Goal: Information Seeking & Learning: Learn about a topic

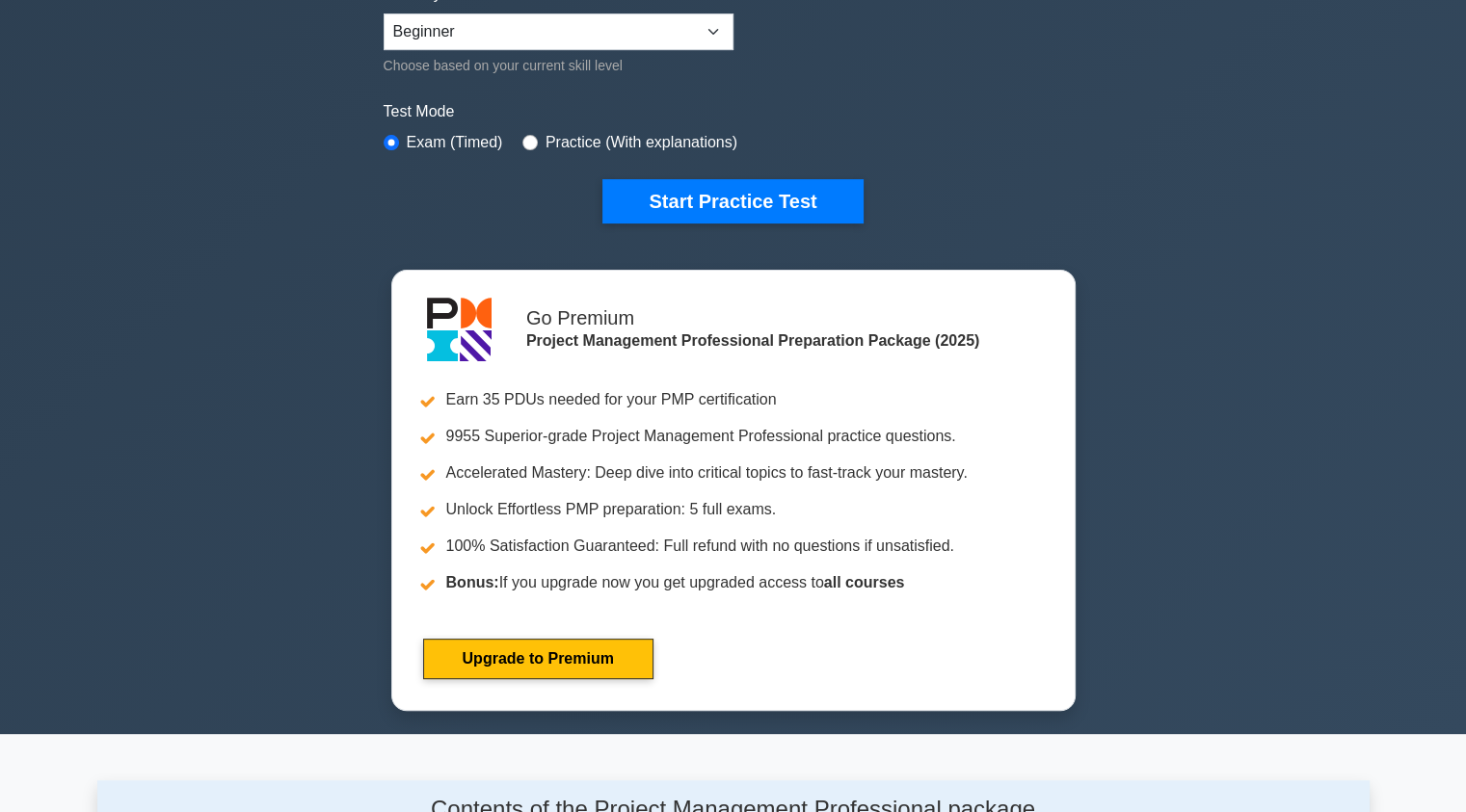
scroll to position [504, 0]
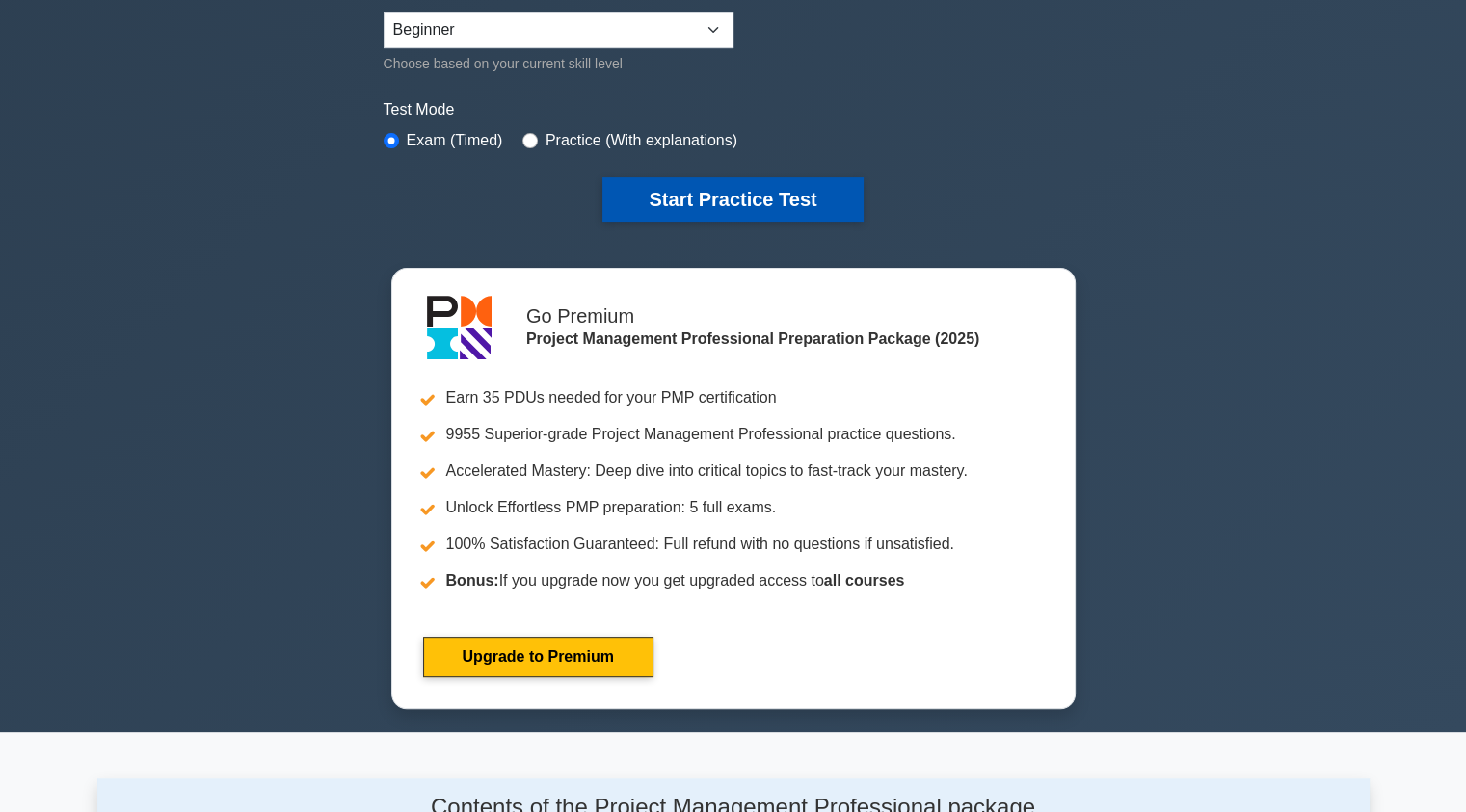
click at [764, 191] on button "Start Practice Test" at bounding box center [732, 200] width 260 height 45
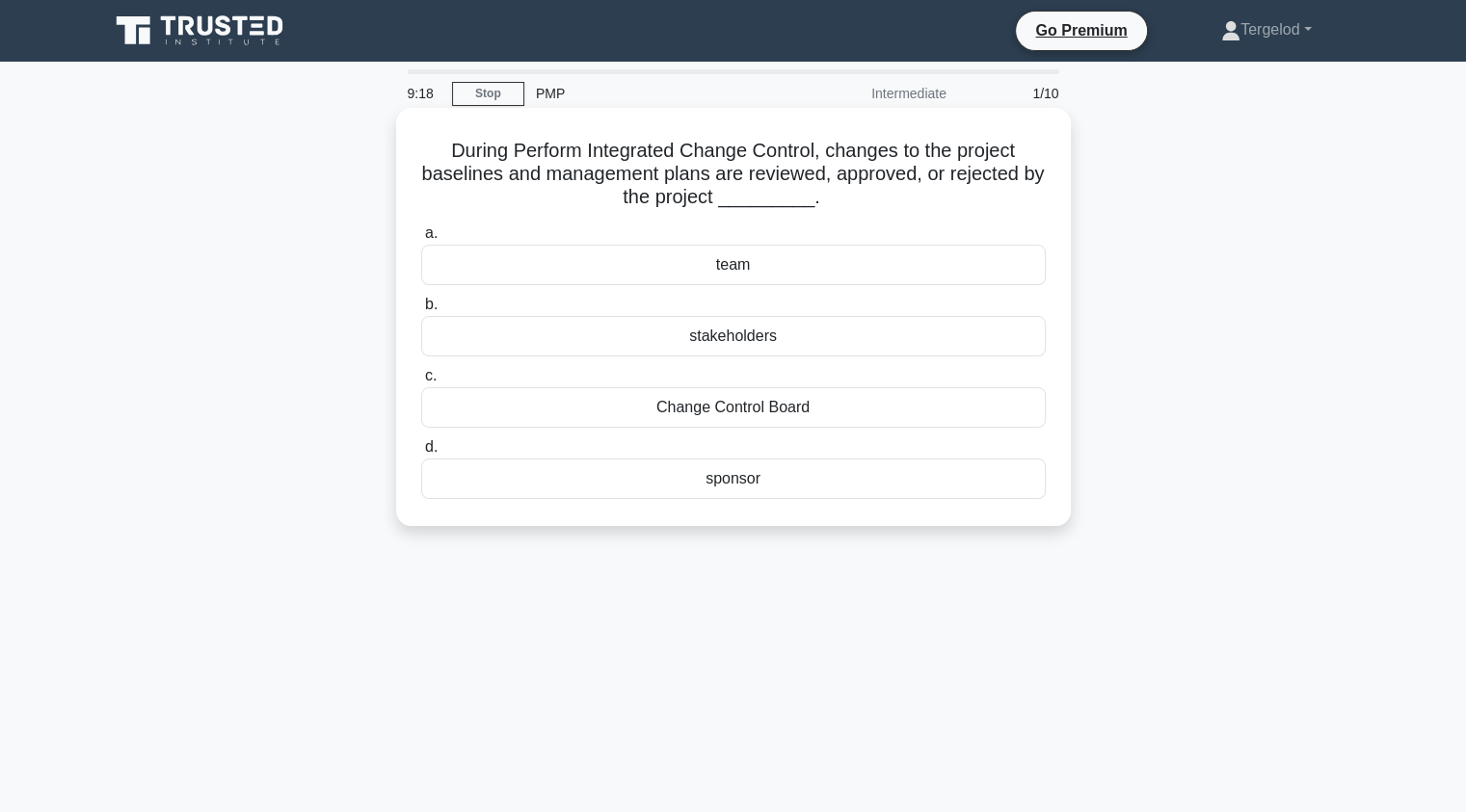
click at [736, 341] on div "stakeholders" at bounding box center [733, 337] width 624 height 41
click at [421, 312] on input "b. stakeholders" at bounding box center [421, 305] width 0 height 13
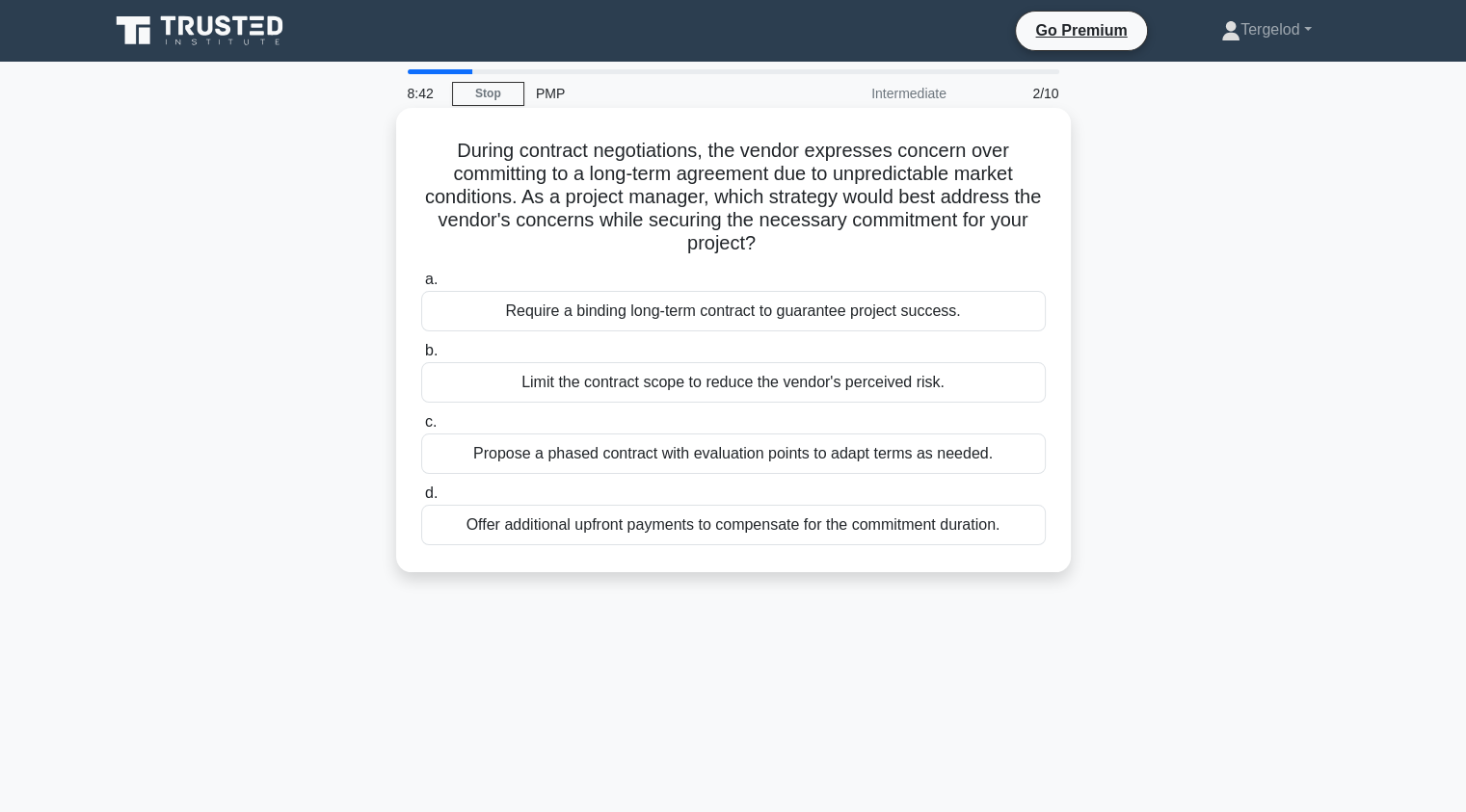
click at [635, 464] on div "Propose a phased contract with evaluation points to adapt terms as needed." at bounding box center [733, 454] width 624 height 41
click at [421, 428] on input "c. Propose a phased contract with evaluation points to adapt terms as needed." at bounding box center [421, 422] width 0 height 13
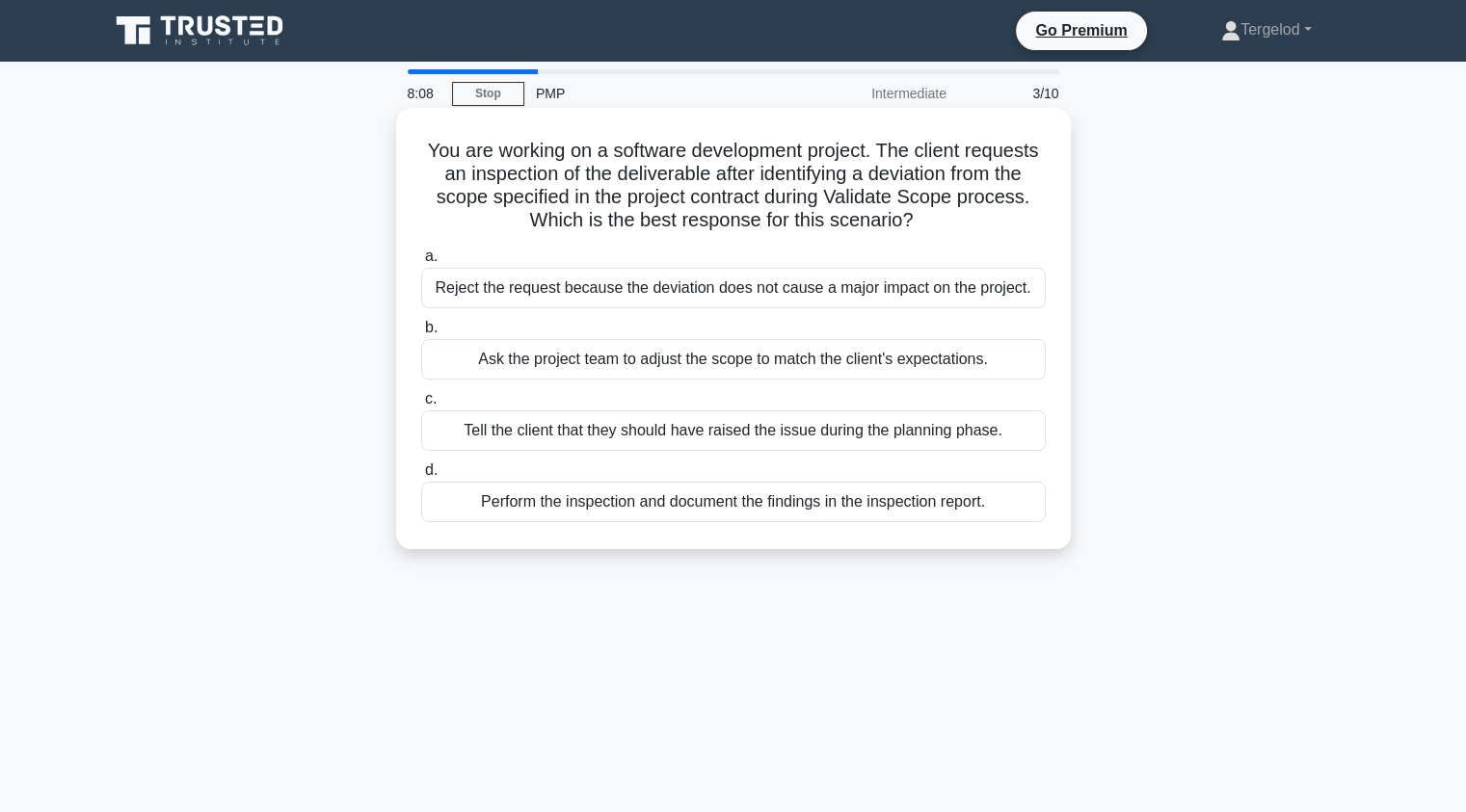
click at [690, 513] on div "Perform the inspection and document the findings in the inspection report." at bounding box center [733, 502] width 624 height 41
click at [421, 477] on input "d. Perform the inspection and document the findings in the inspection report." at bounding box center [421, 470] width 0 height 13
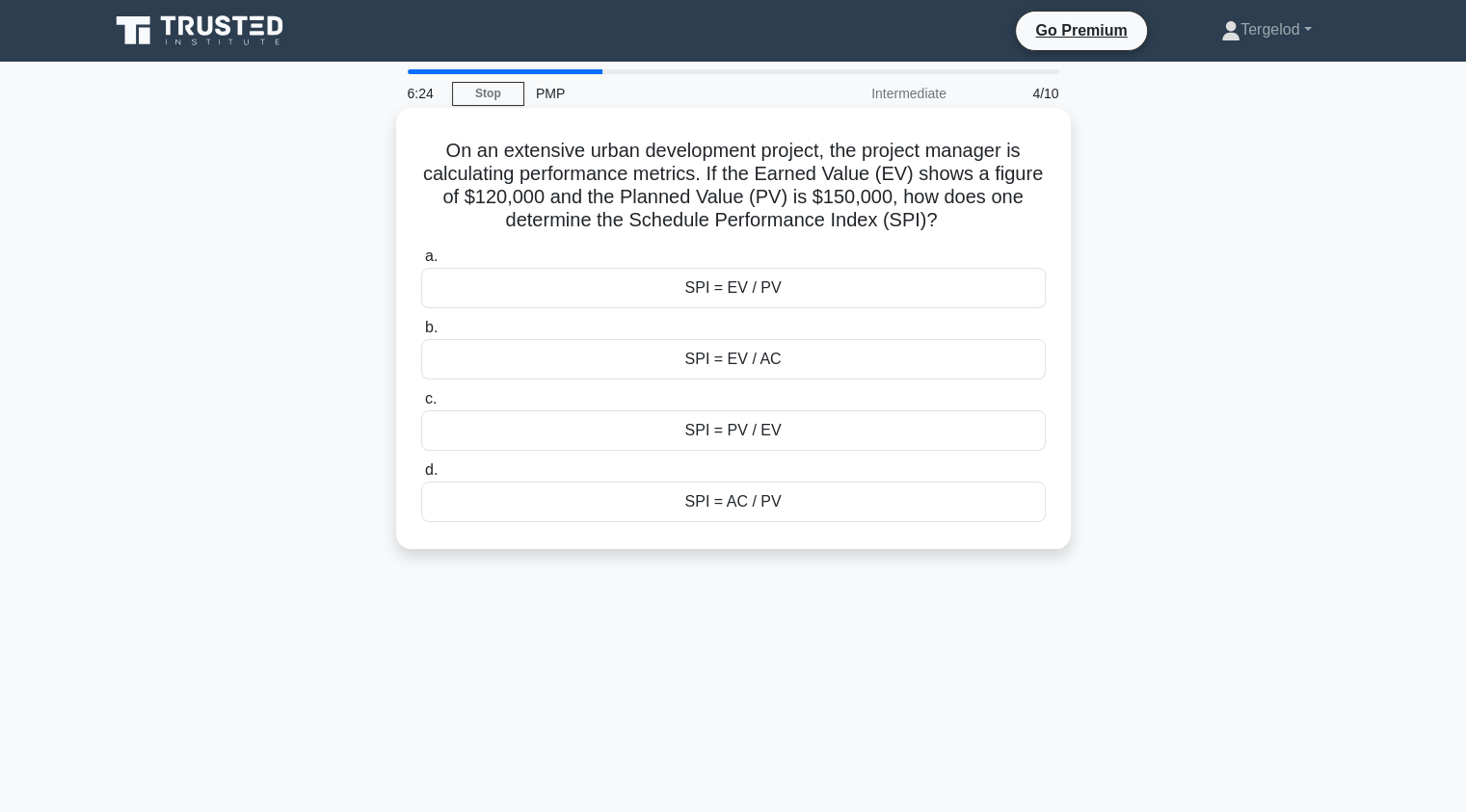
click at [786, 280] on div "SPI = EV / PV" at bounding box center [733, 288] width 624 height 41
click at [421, 263] on input "a. SPI = EV / PV" at bounding box center [421, 256] width 0 height 13
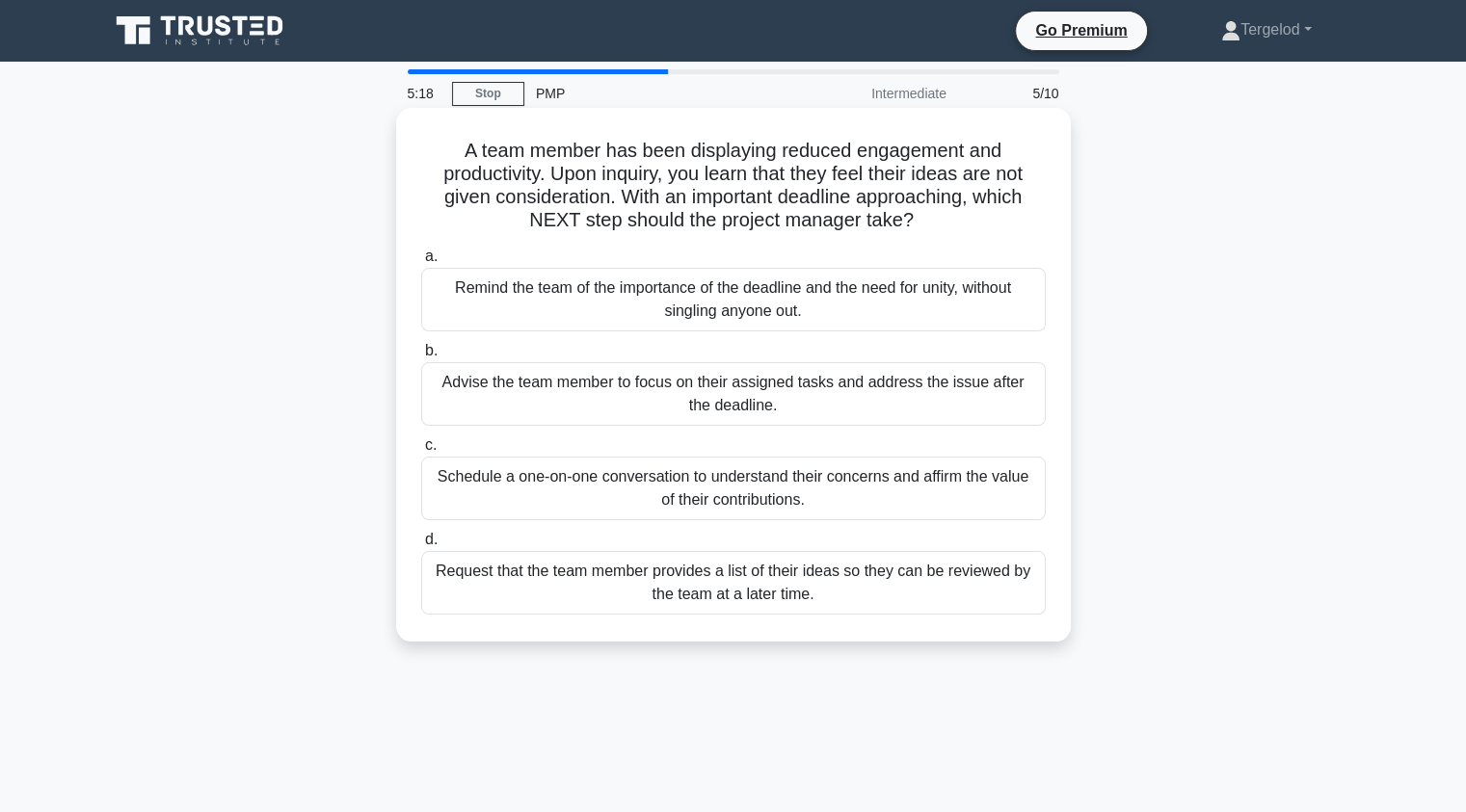
click at [859, 487] on div "Schedule a one-on-one conversation to understand their concerns and affirm the …" at bounding box center [733, 488] width 624 height 63
click at [421, 452] on input "c. Schedule a one-on-one conversation to understand their concerns and affirm t…" at bounding box center [421, 445] width 0 height 13
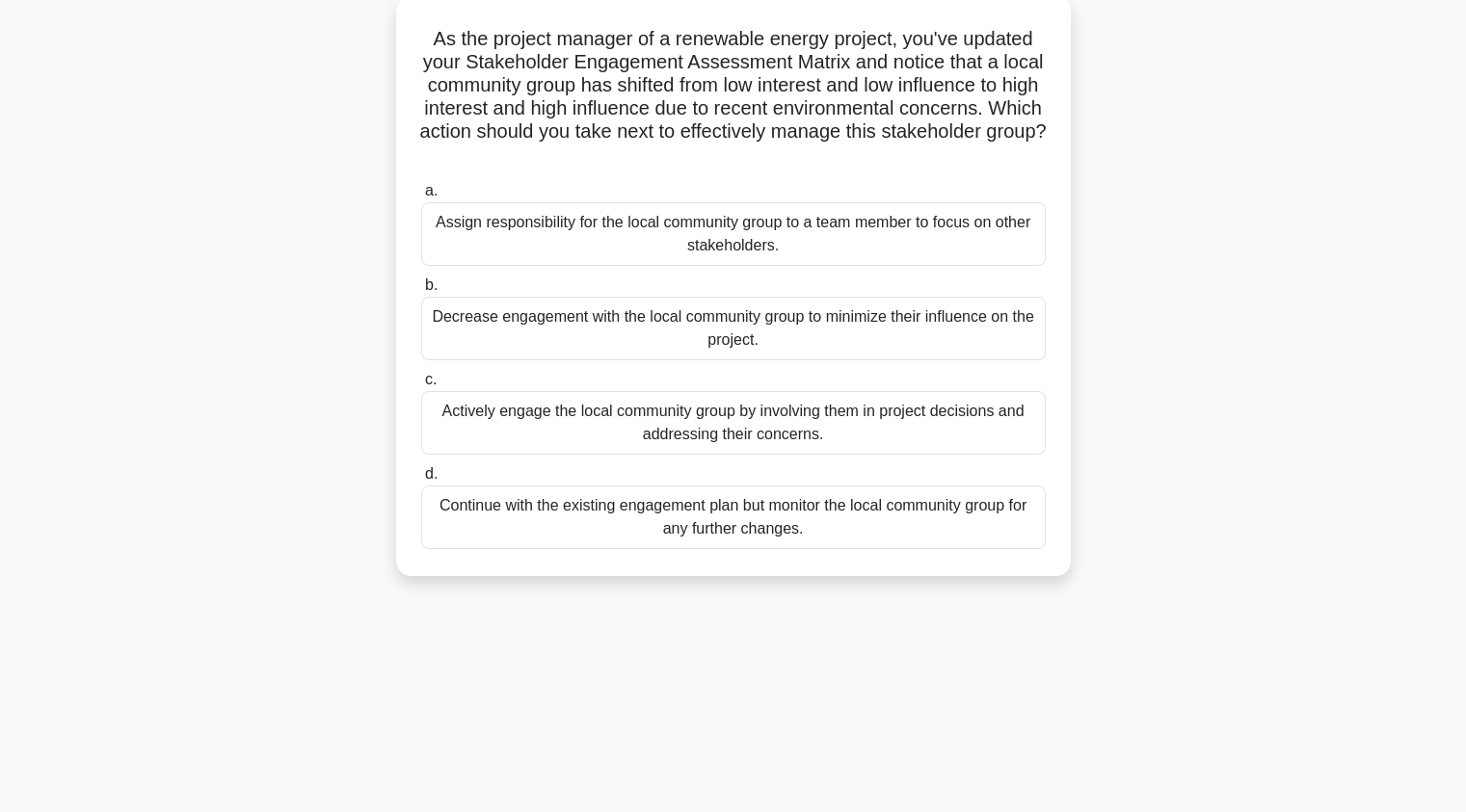
scroll to position [116, 0]
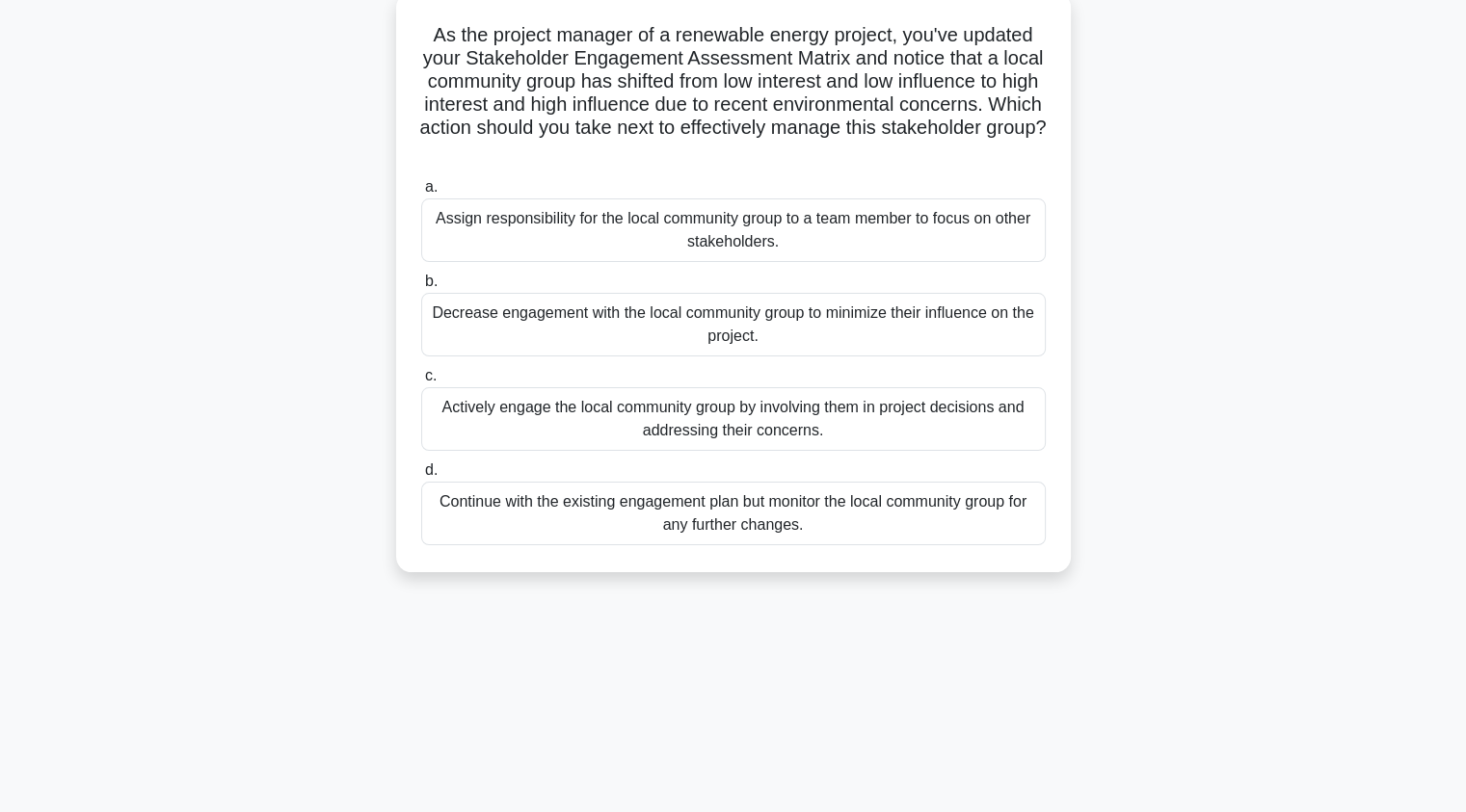
click at [852, 525] on div "Continue with the existing engagement plan but monitor the local community grou…" at bounding box center [733, 513] width 624 height 63
click at [421, 477] on input "d. Continue with the existing engagement plan but monitor the local community g…" at bounding box center [421, 470] width 0 height 13
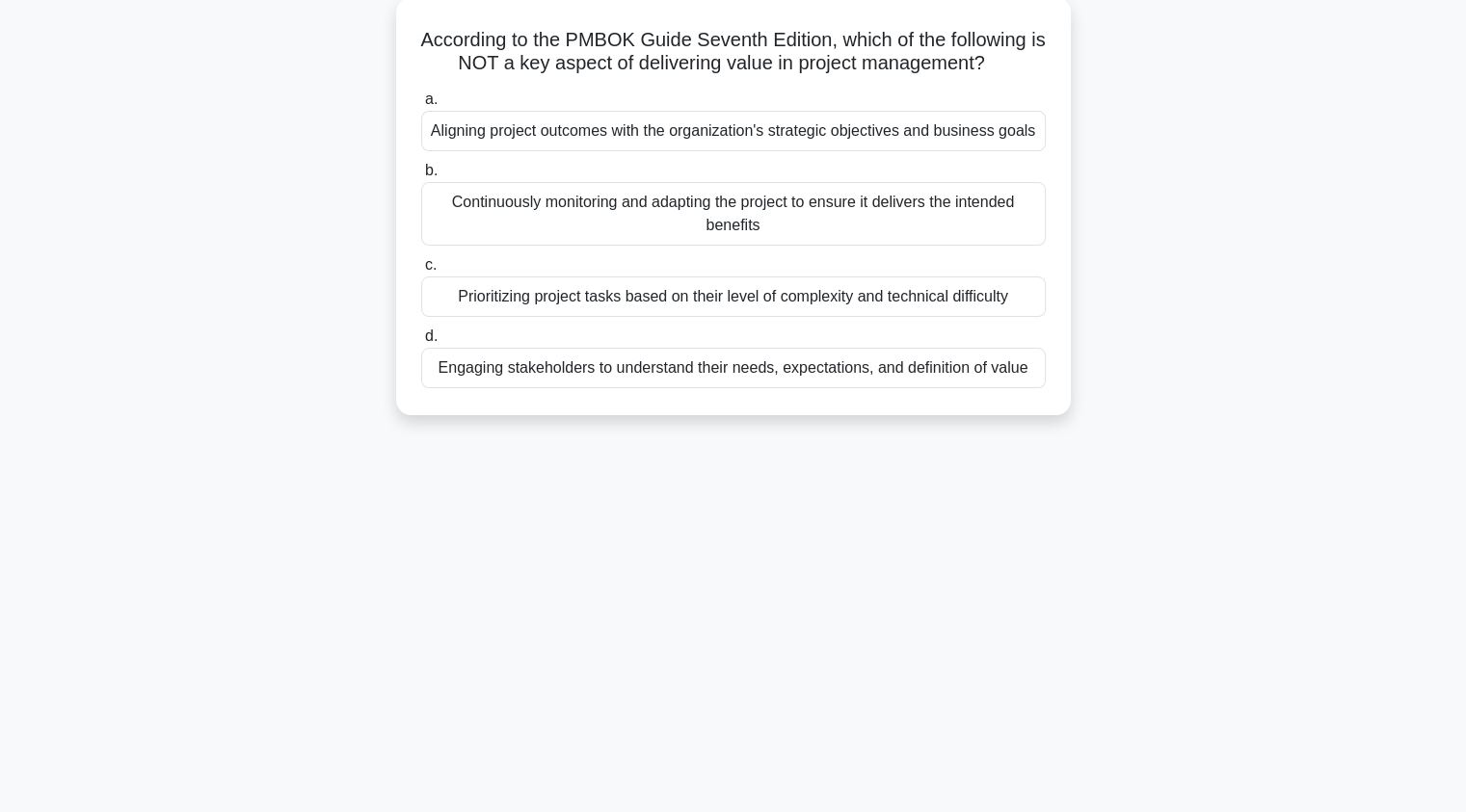
scroll to position [0, 0]
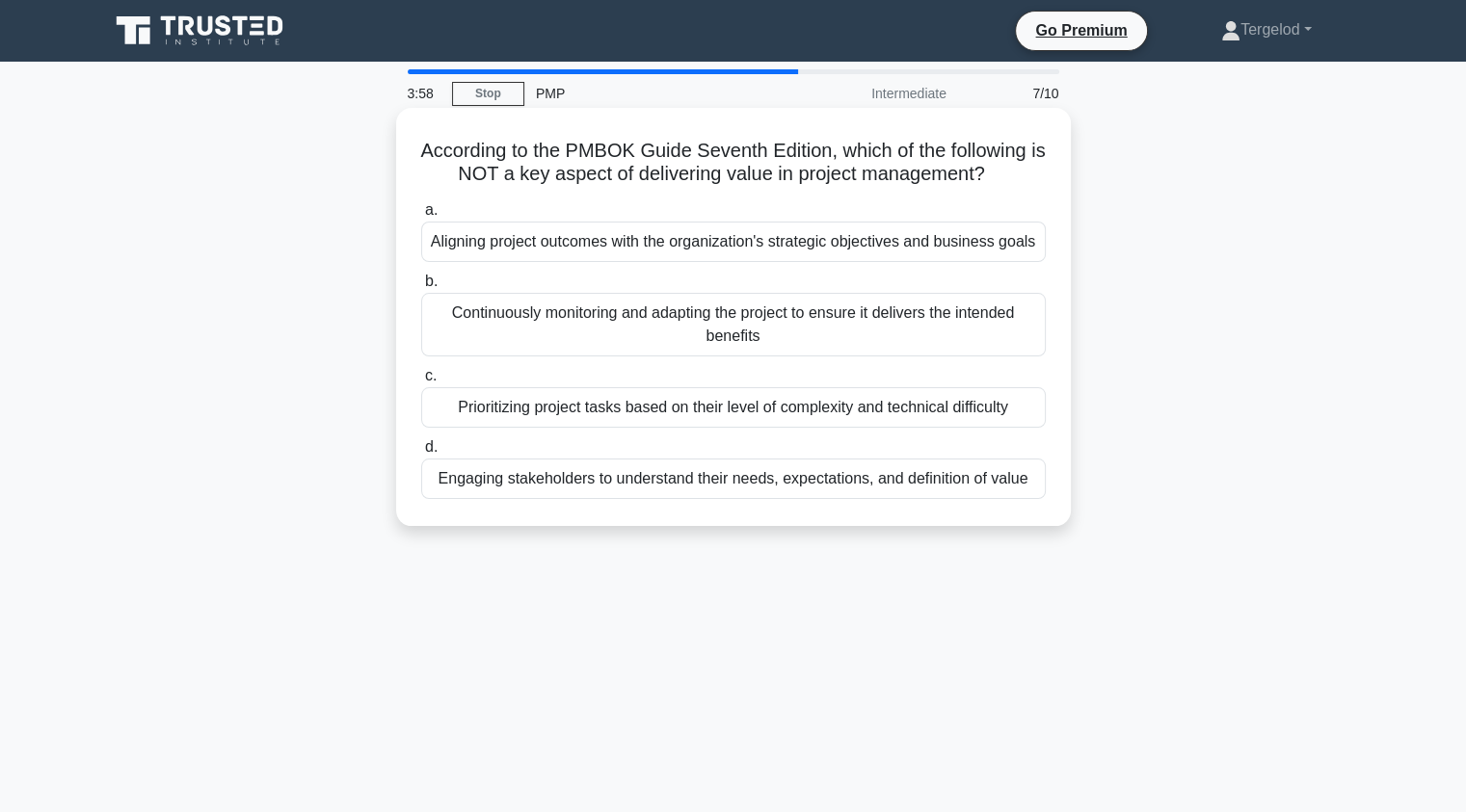
click at [689, 337] on div "Continuously monitoring and adapting the project to ensure it delivers the inte…" at bounding box center [733, 324] width 624 height 63
click at [421, 288] on input "b. Continuously monitoring and adapting the project to ensure it delivers the i…" at bounding box center [421, 281] width 0 height 13
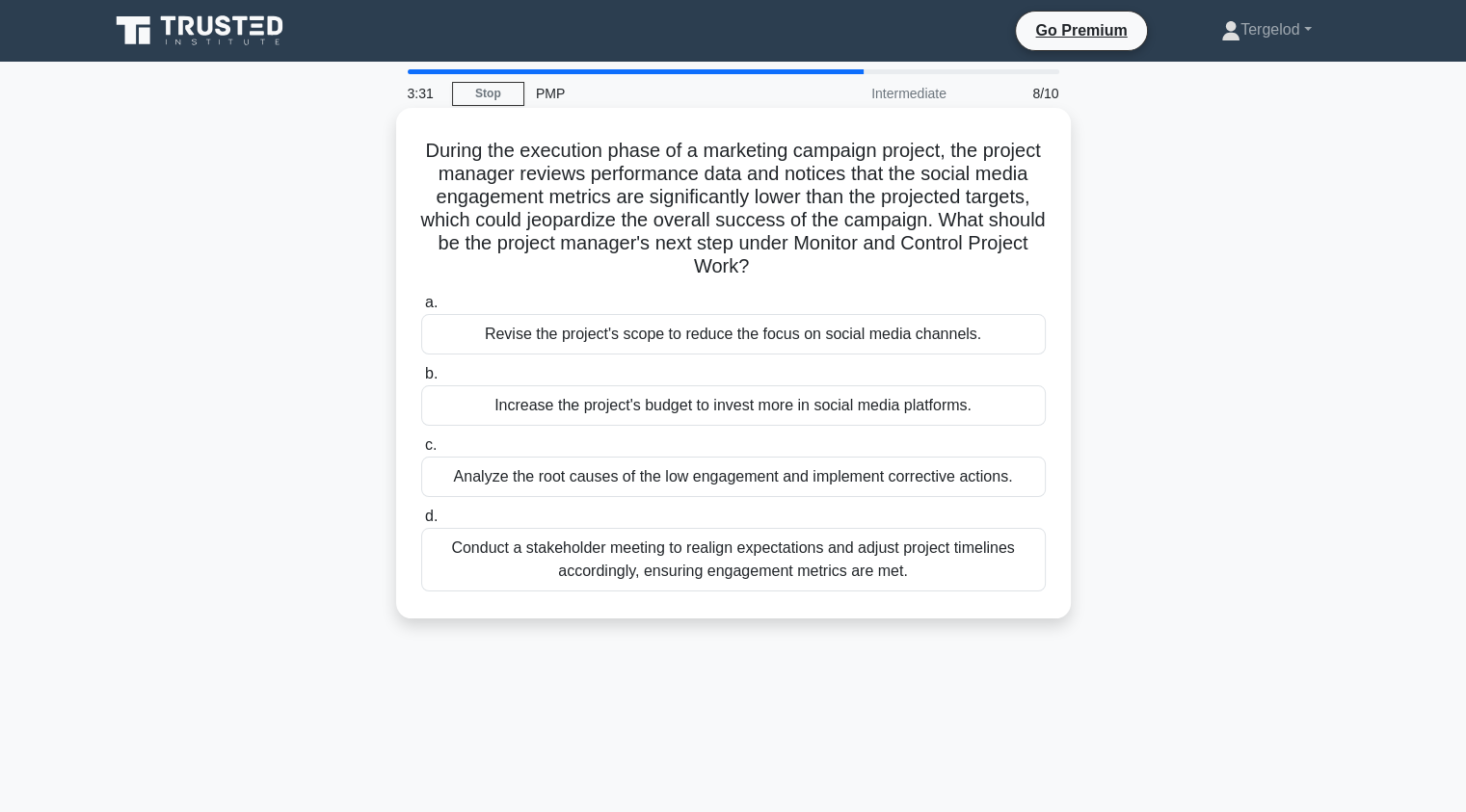
click at [557, 477] on div "Analyze the root causes of the low engagement and implement corrective actions." at bounding box center [733, 477] width 624 height 41
click at [421, 452] on input "c. Analyze the root causes of the low engagement and implement corrective actio…" at bounding box center [421, 445] width 0 height 13
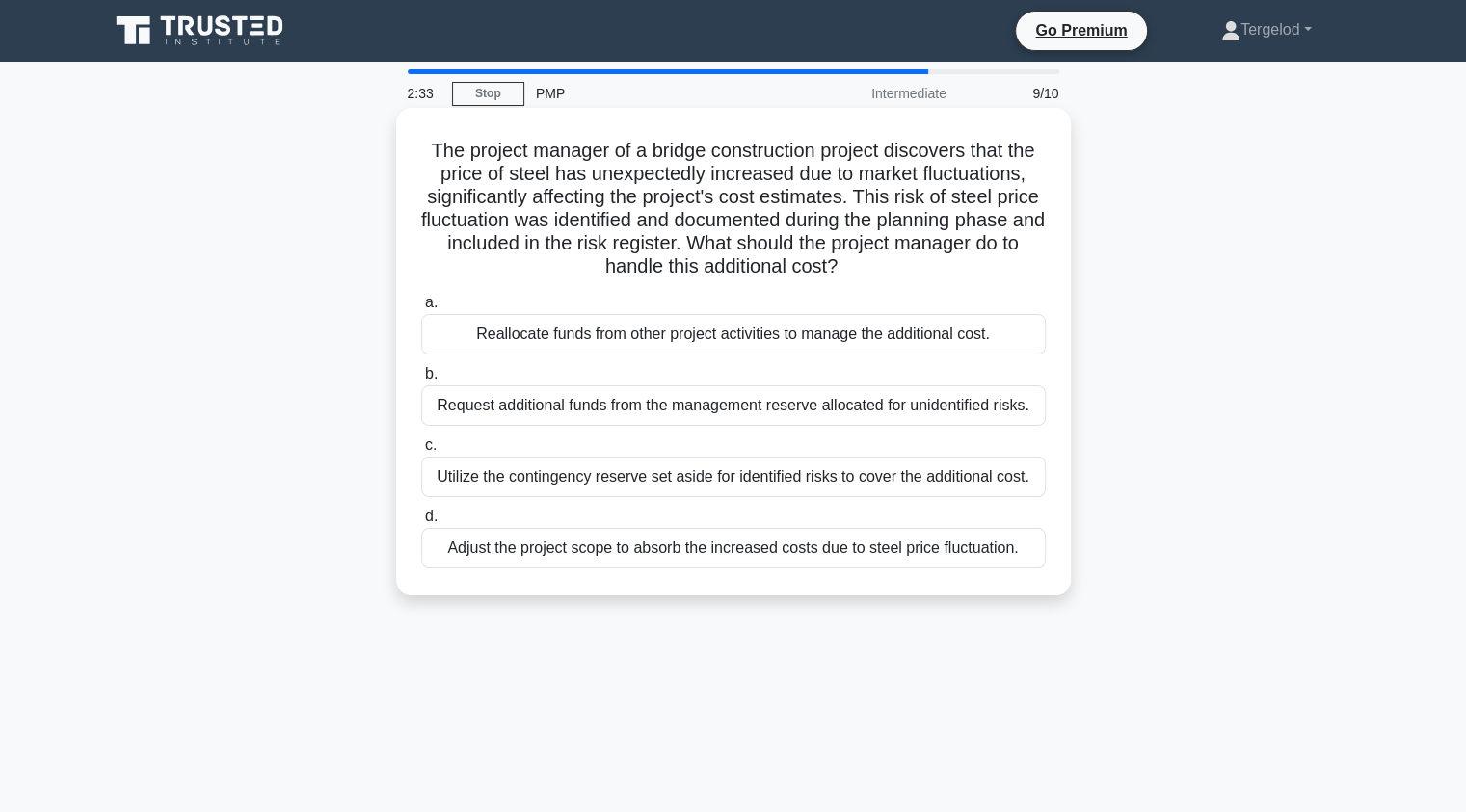
click at [650, 487] on div "Utilize the contingency reserve set aside for identified risks to cover the add…" at bounding box center [733, 477] width 624 height 41
click at [421, 452] on input "c. Utilize the contingency reserve set aside for identified risks to cover the …" at bounding box center [421, 445] width 0 height 13
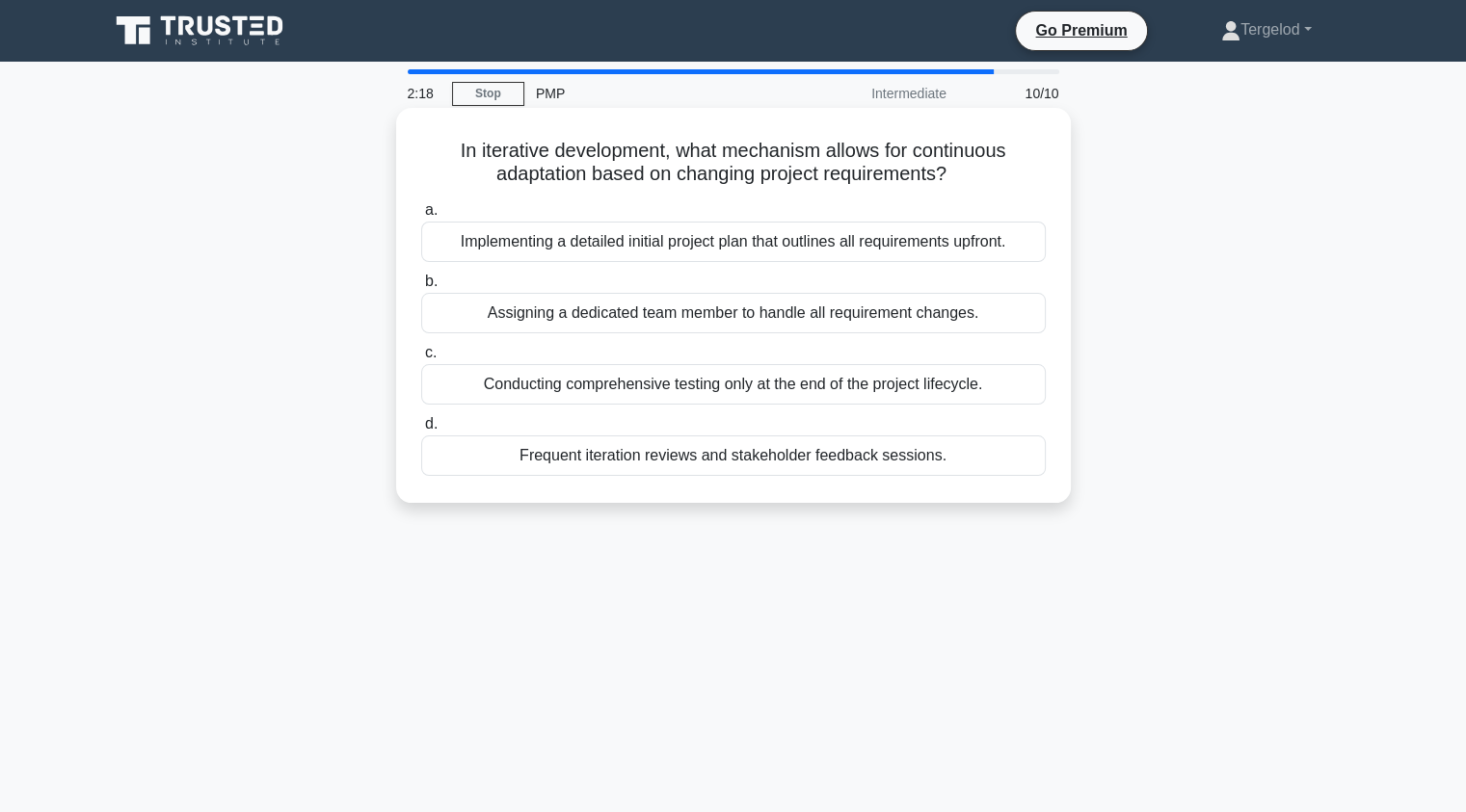
click at [559, 324] on div "Assigning a dedicated team member to handle all requirement changes." at bounding box center [733, 314] width 624 height 41
click at [421, 288] on input "b. Assigning a dedicated team member to handle all requirement changes." at bounding box center [421, 281] width 0 height 13
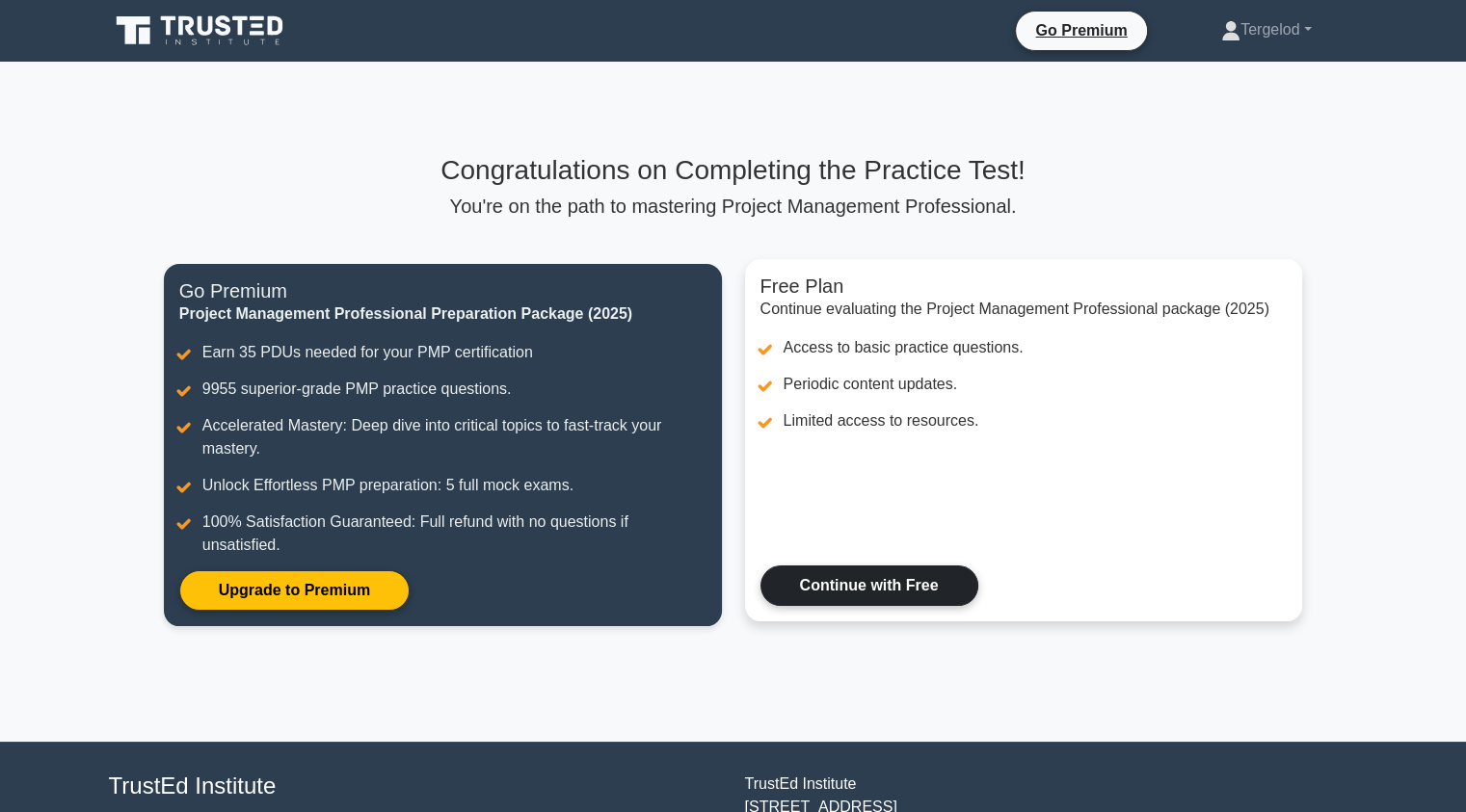
click at [860, 582] on link "Continue with Free" at bounding box center [870, 586] width 218 height 41
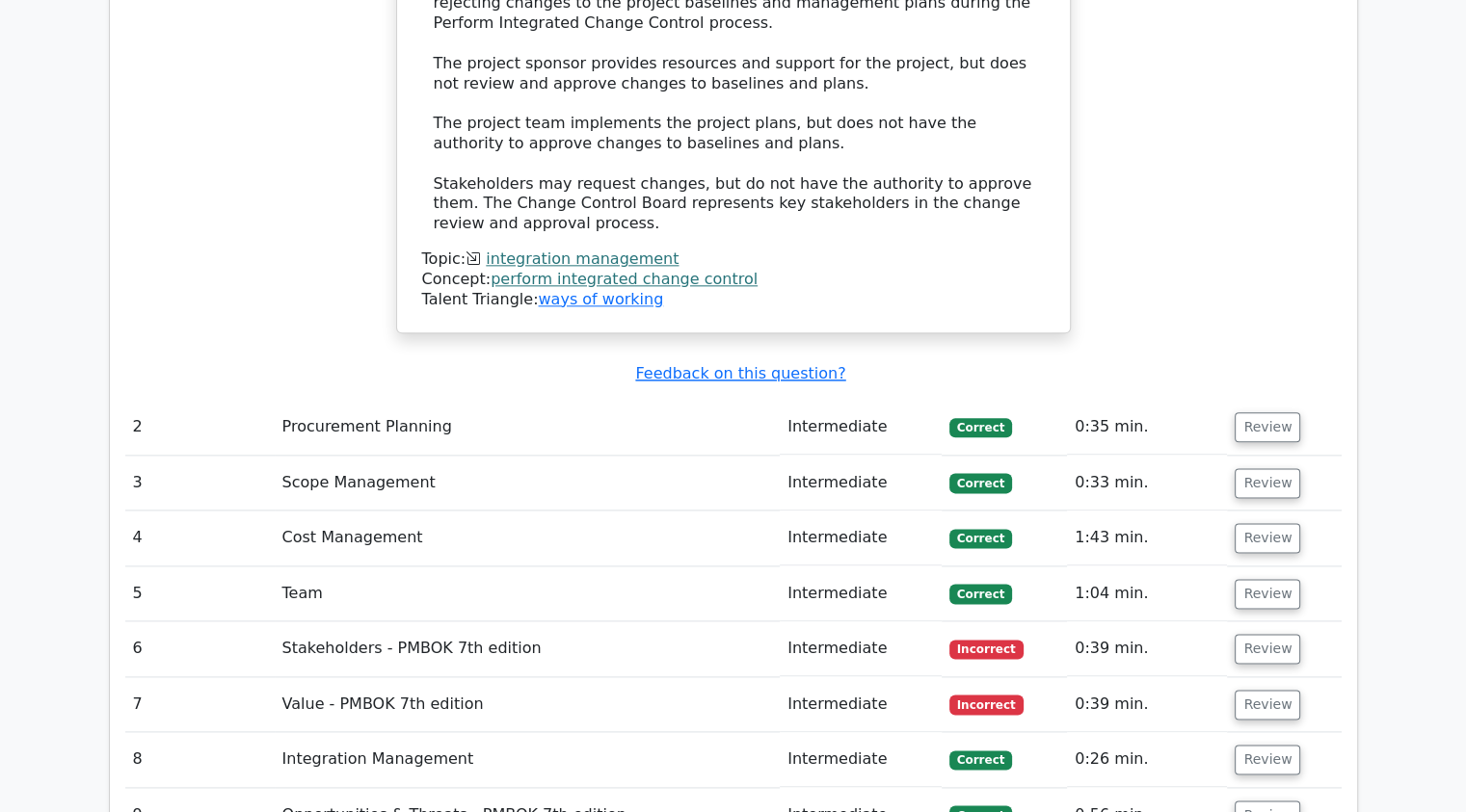
scroll to position [2290, 0]
click at [439, 399] on td "Procurement Planning" at bounding box center [527, 426] width 506 height 55
click at [1274, 412] on button "Review" at bounding box center [1267, 426] width 65 height 30
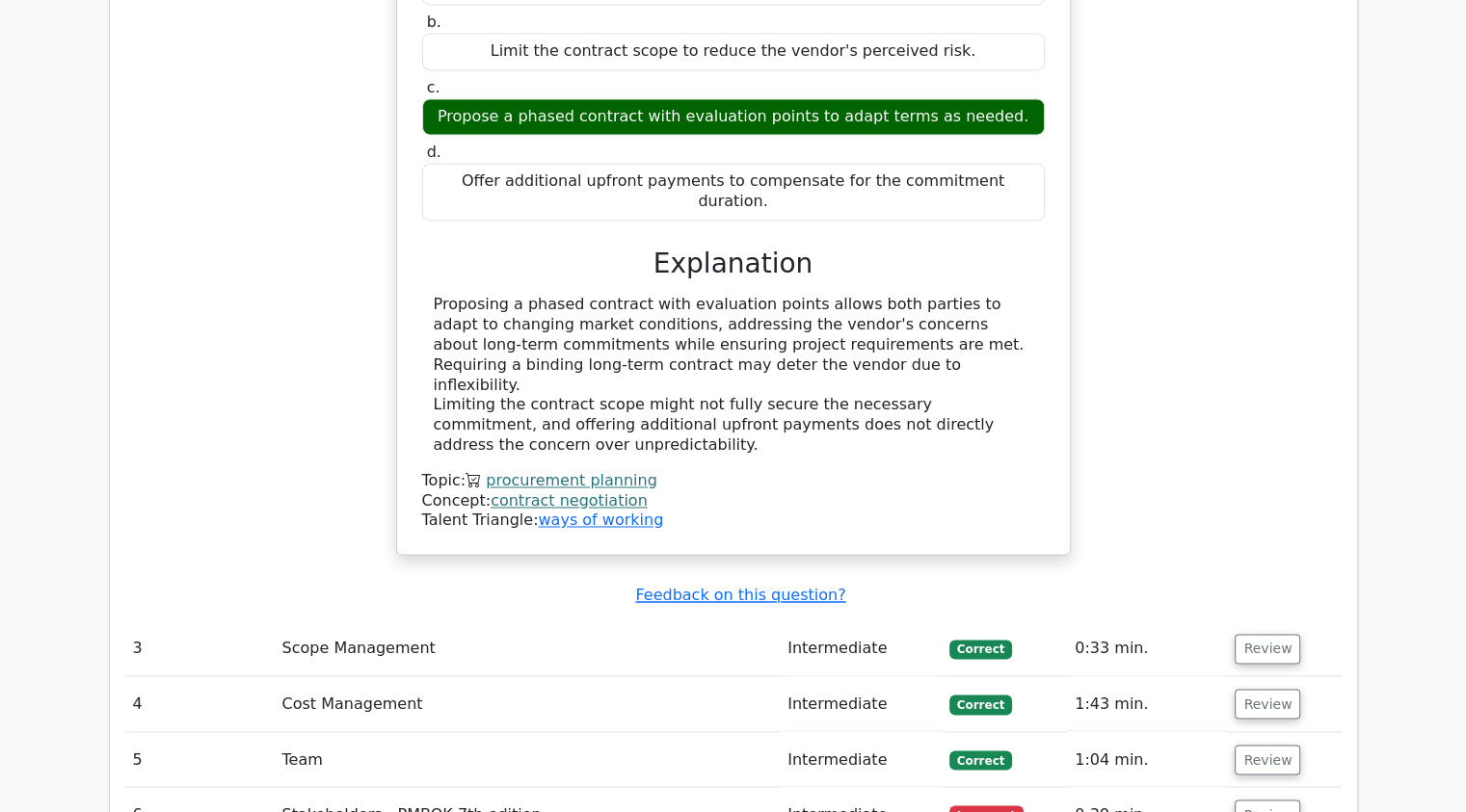
scroll to position [2971, 0]
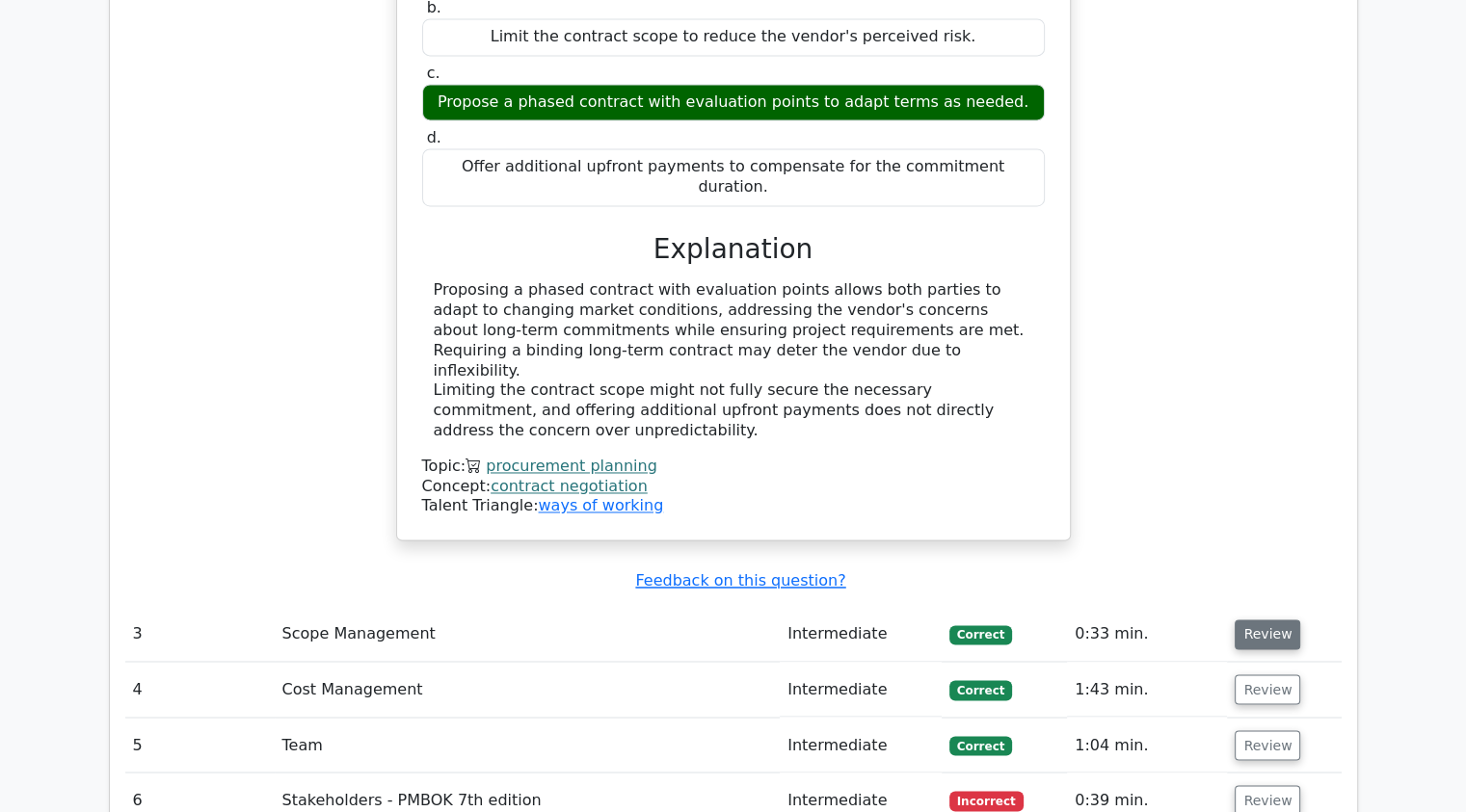
click at [1284, 619] on button "Review" at bounding box center [1267, 634] width 65 height 30
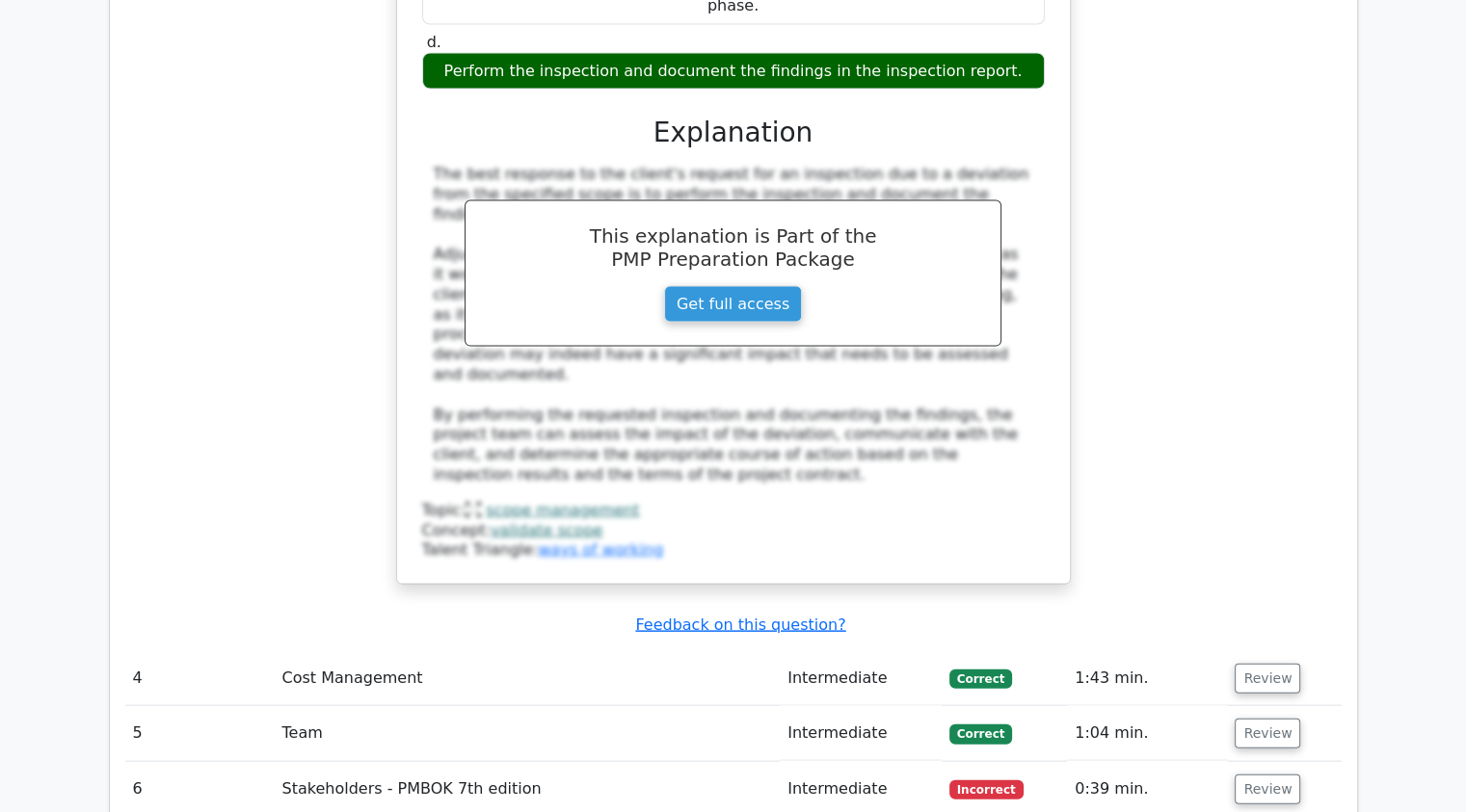
scroll to position [3996, 0]
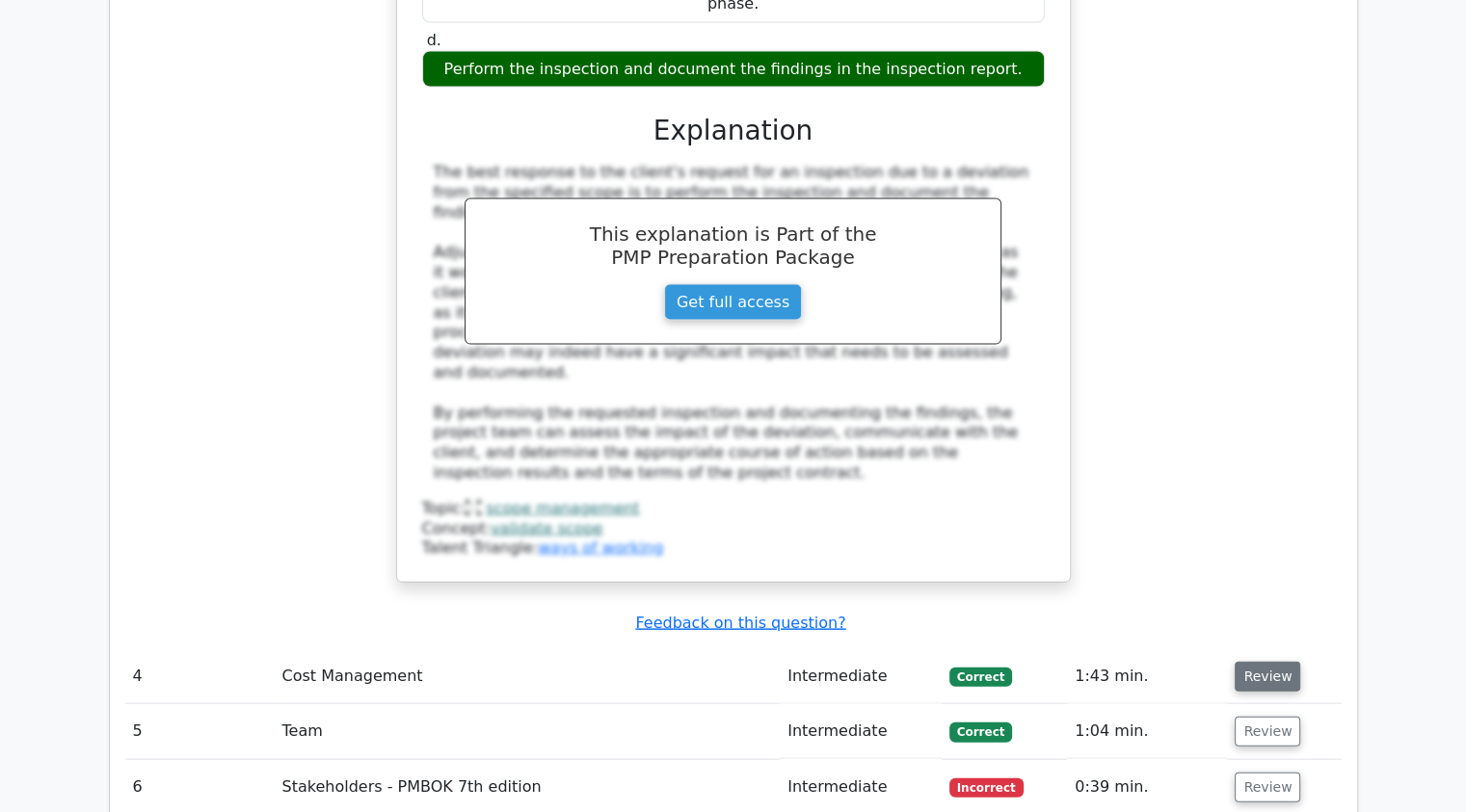
click at [1260, 662] on button "Review" at bounding box center [1267, 677] width 65 height 30
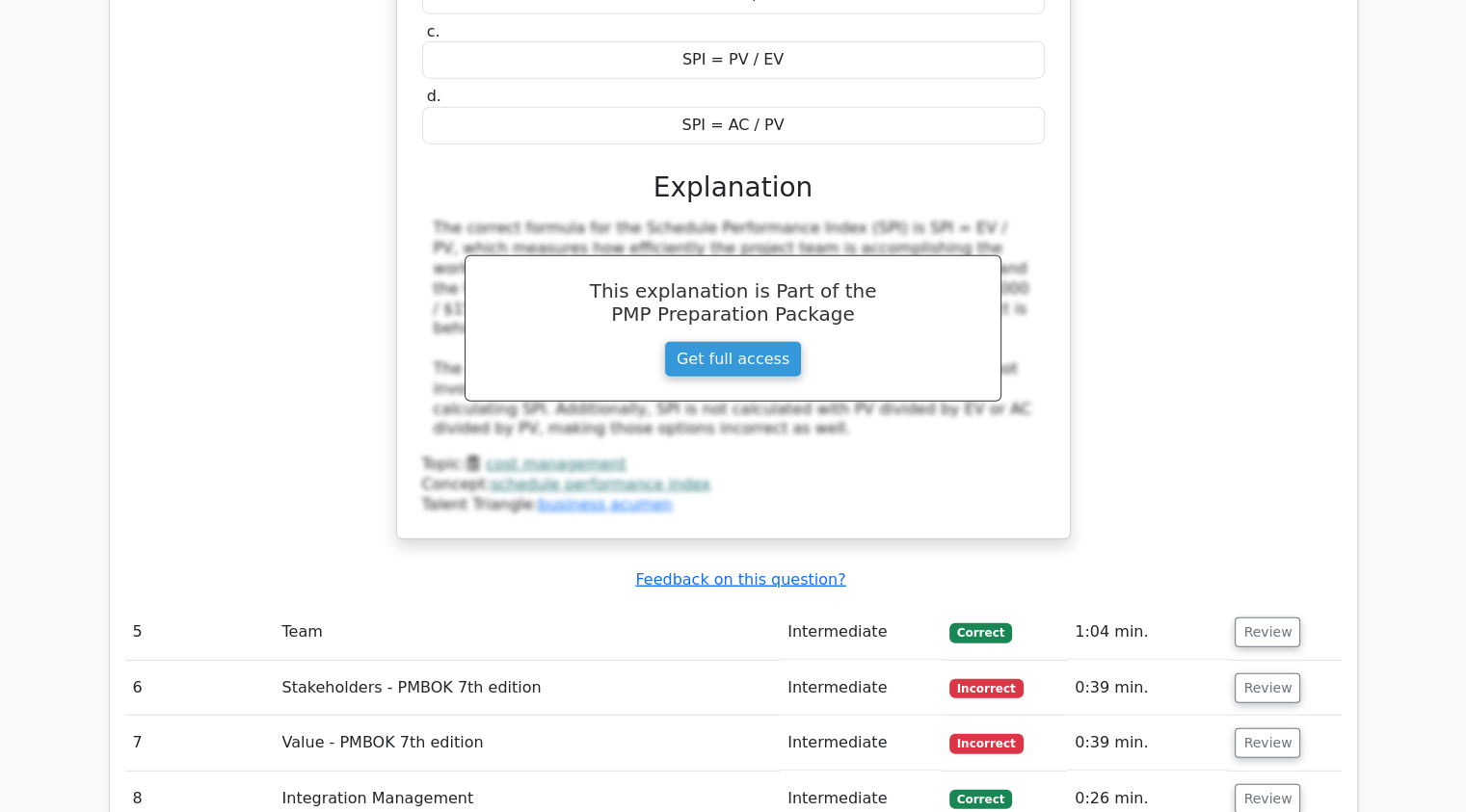
scroll to position [4988, 0]
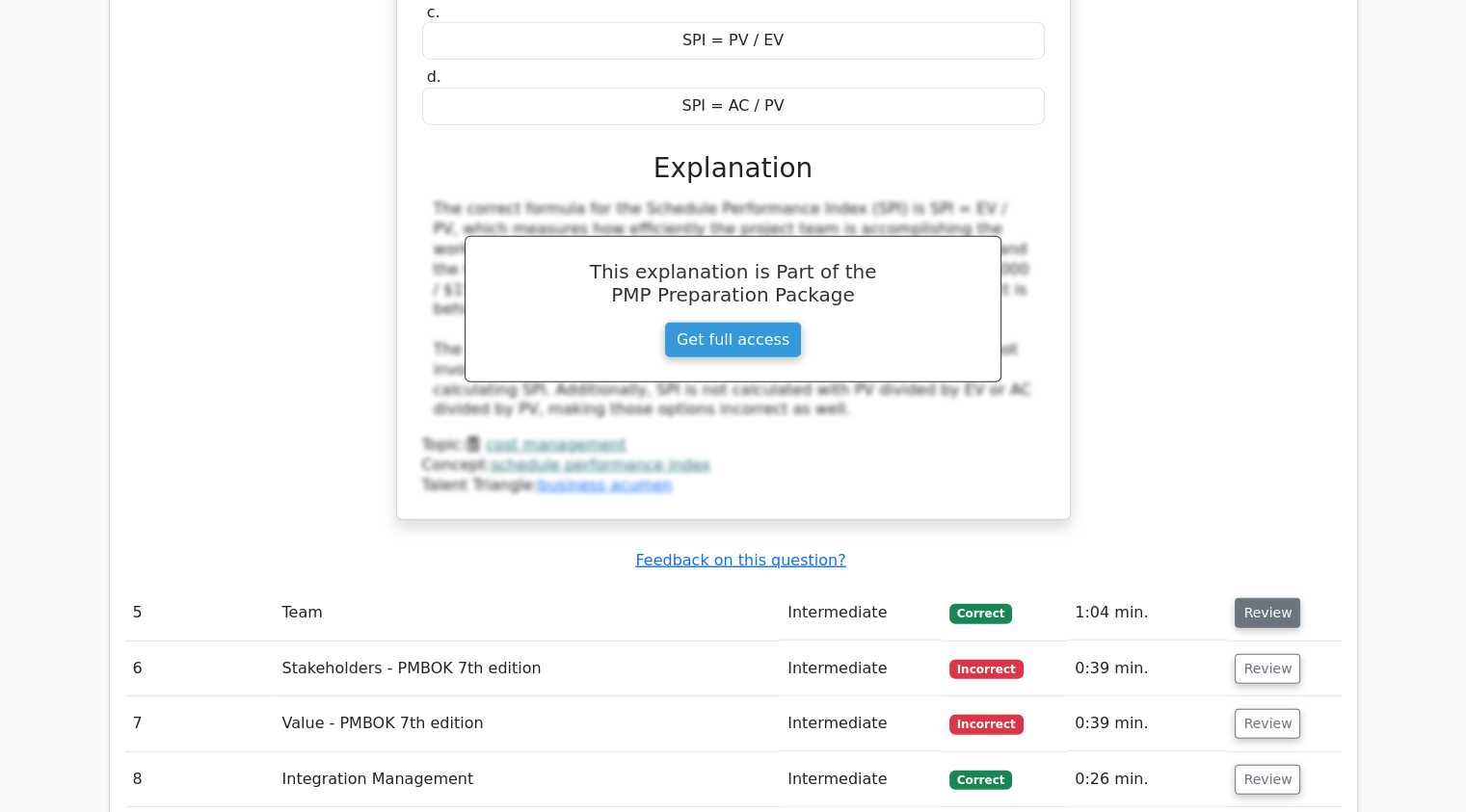
click at [1253, 598] on button "Review" at bounding box center [1267, 612] width 65 height 30
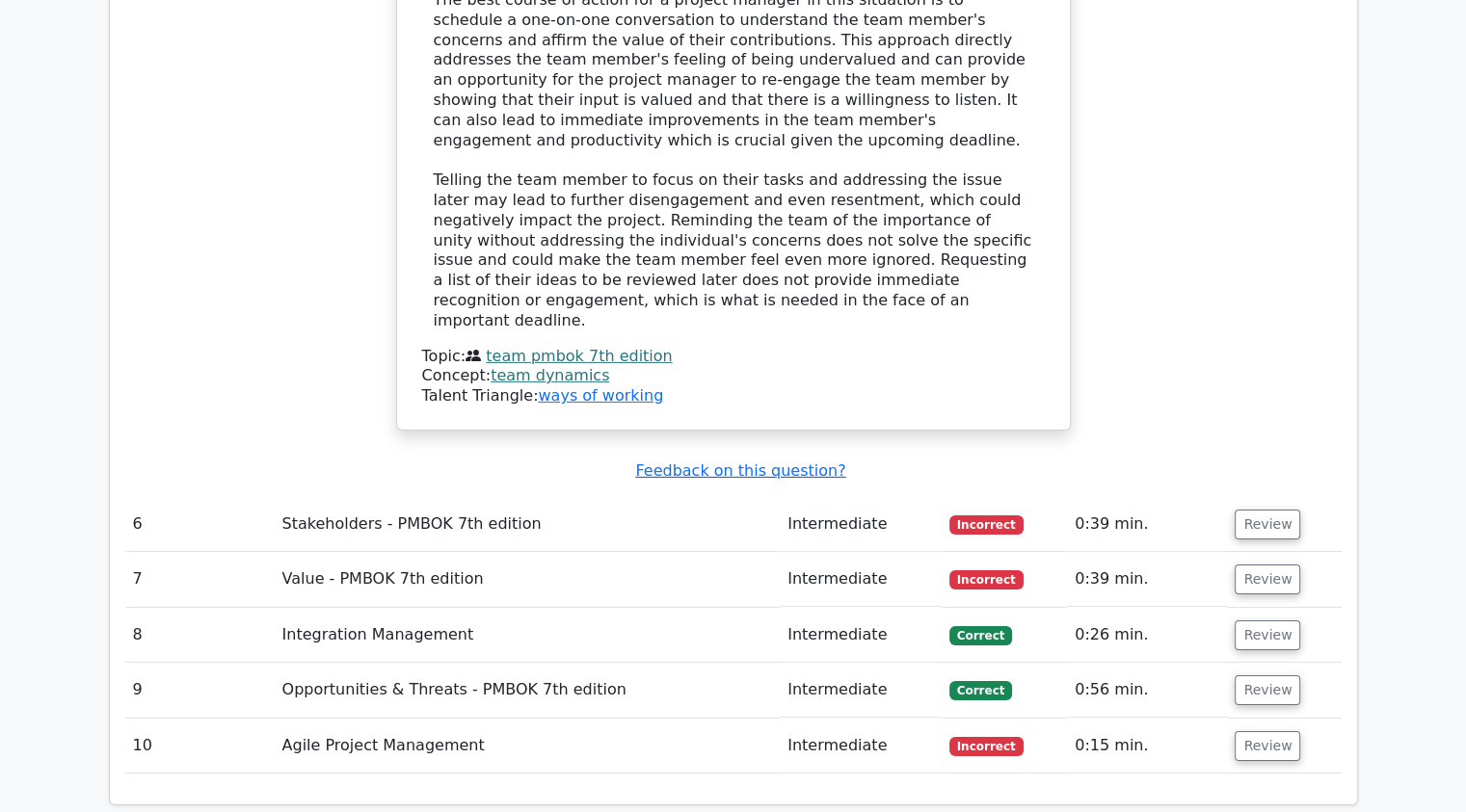
scroll to position [6101, 0]
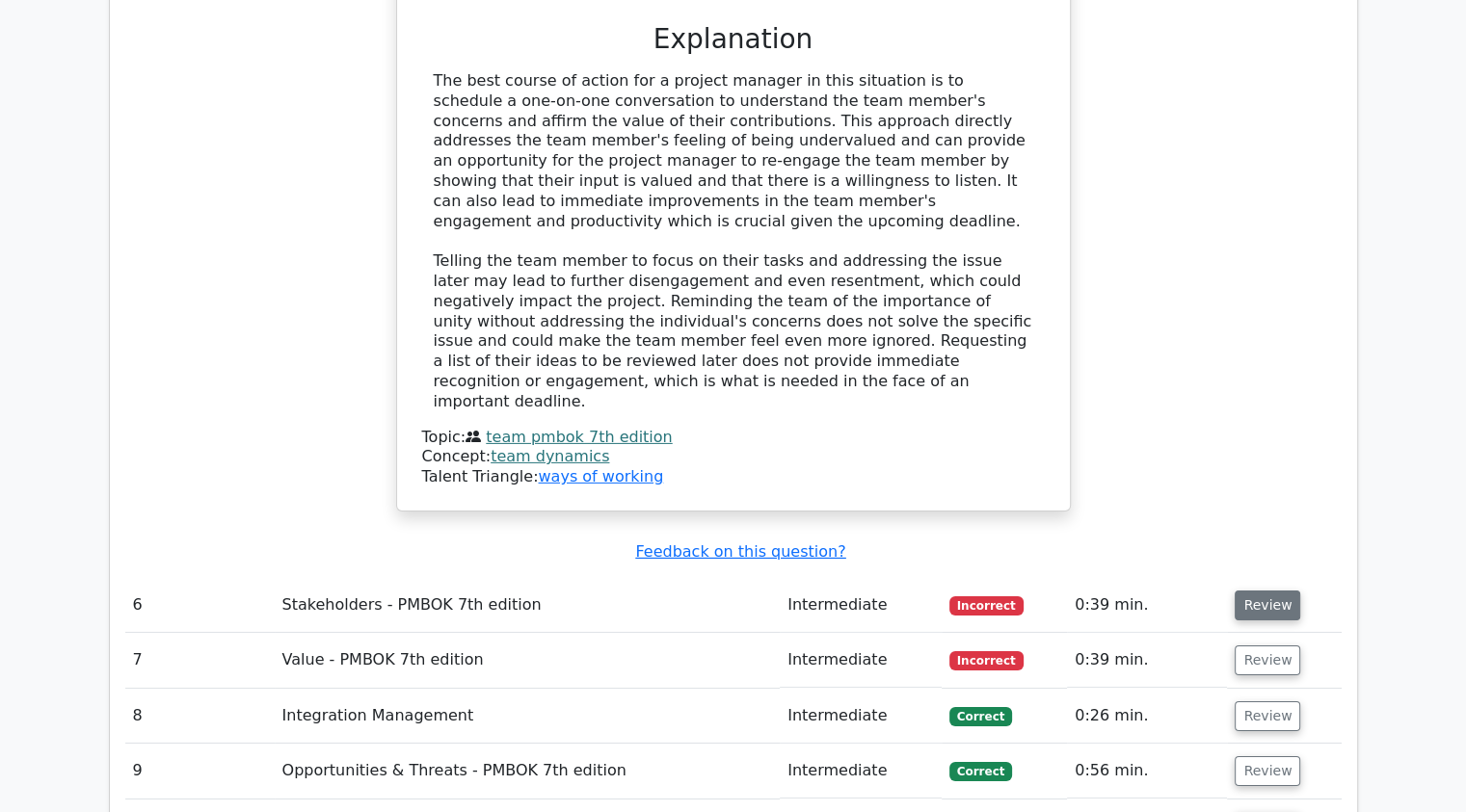
click at [1260, 591] on button "Review" at bounding box center [1267, 606] width 65 height 30
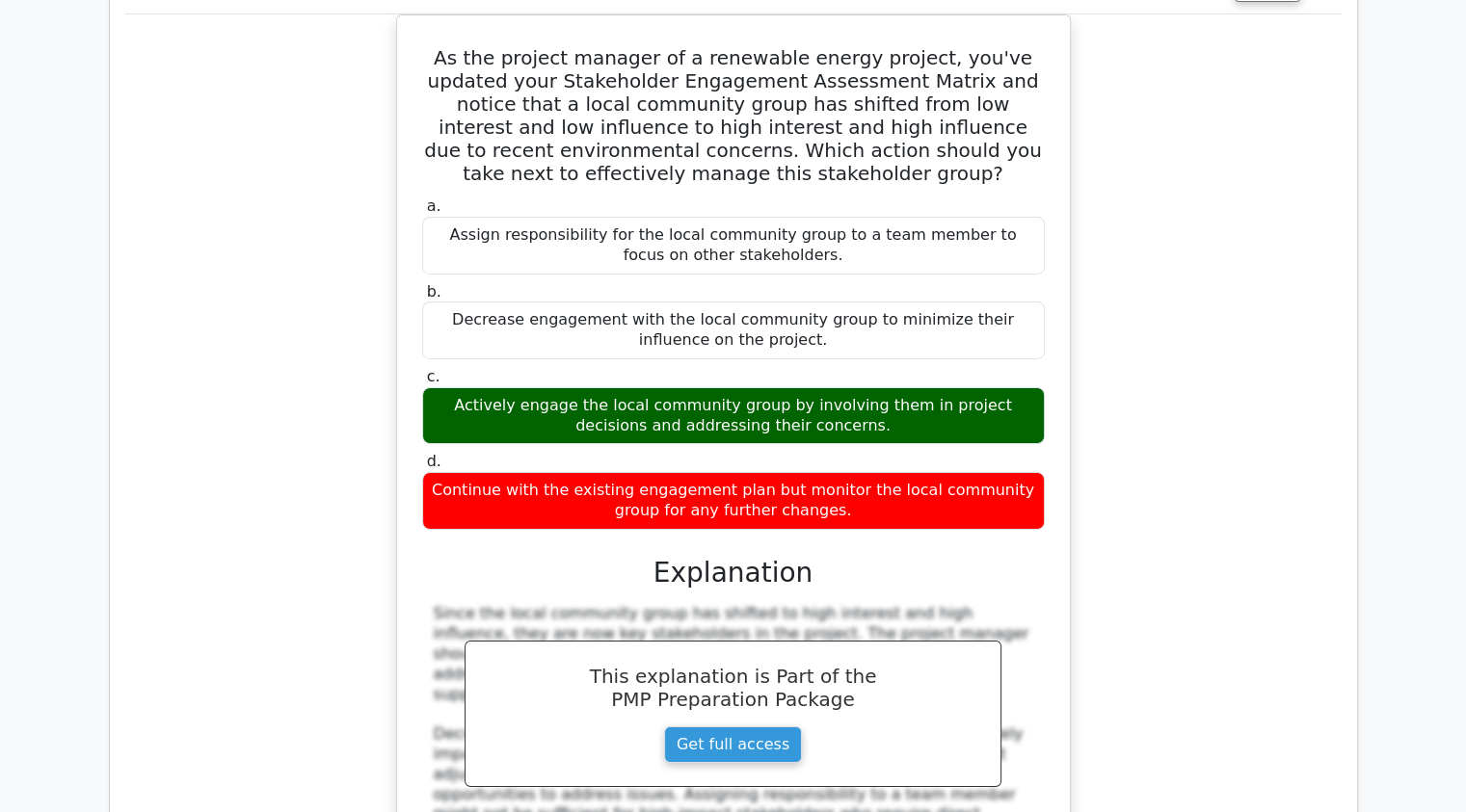
scroll to position [7086, 0]
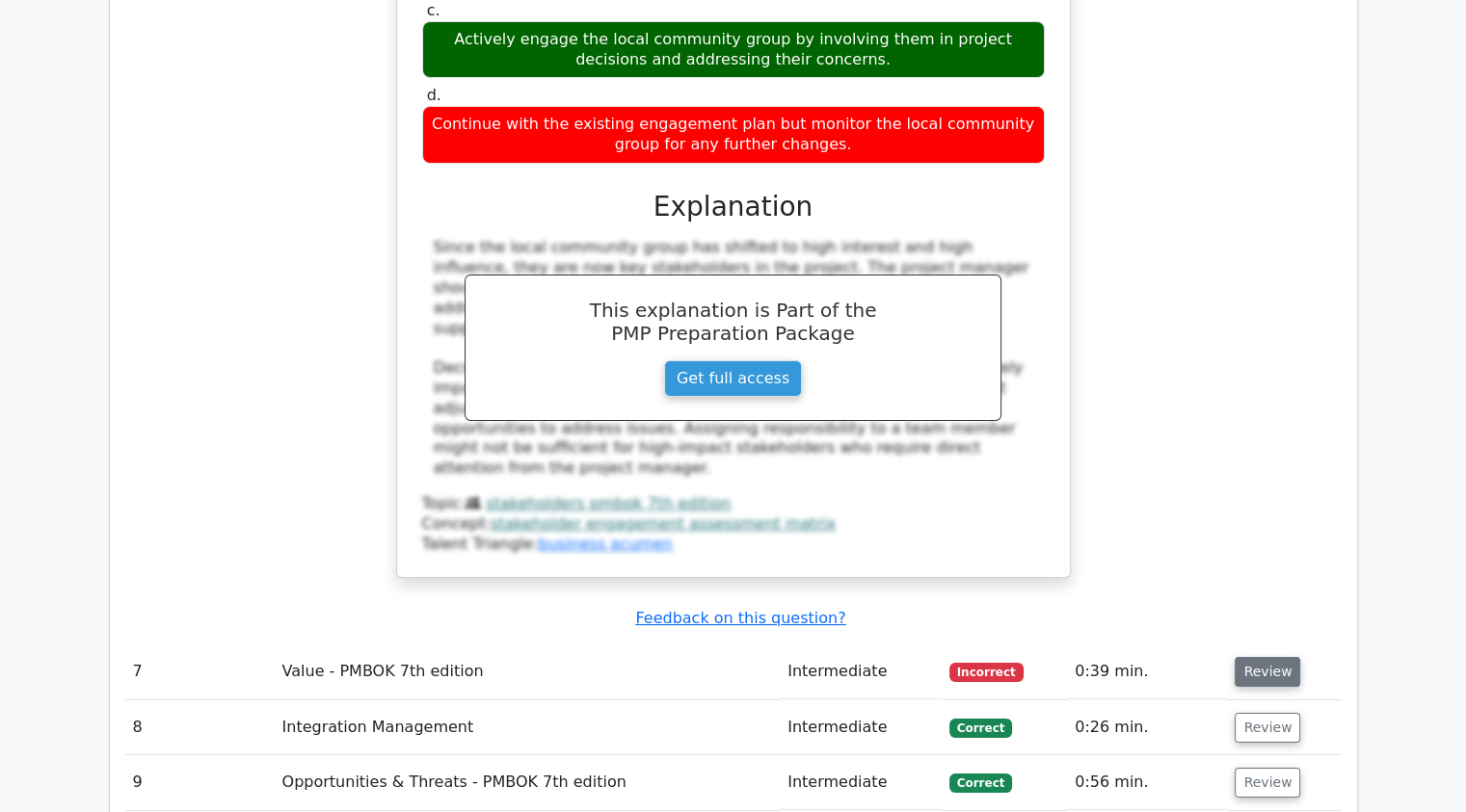
click at [1259, 657] on button "Review" at bounding box center [1267, 672] width 65 height 30
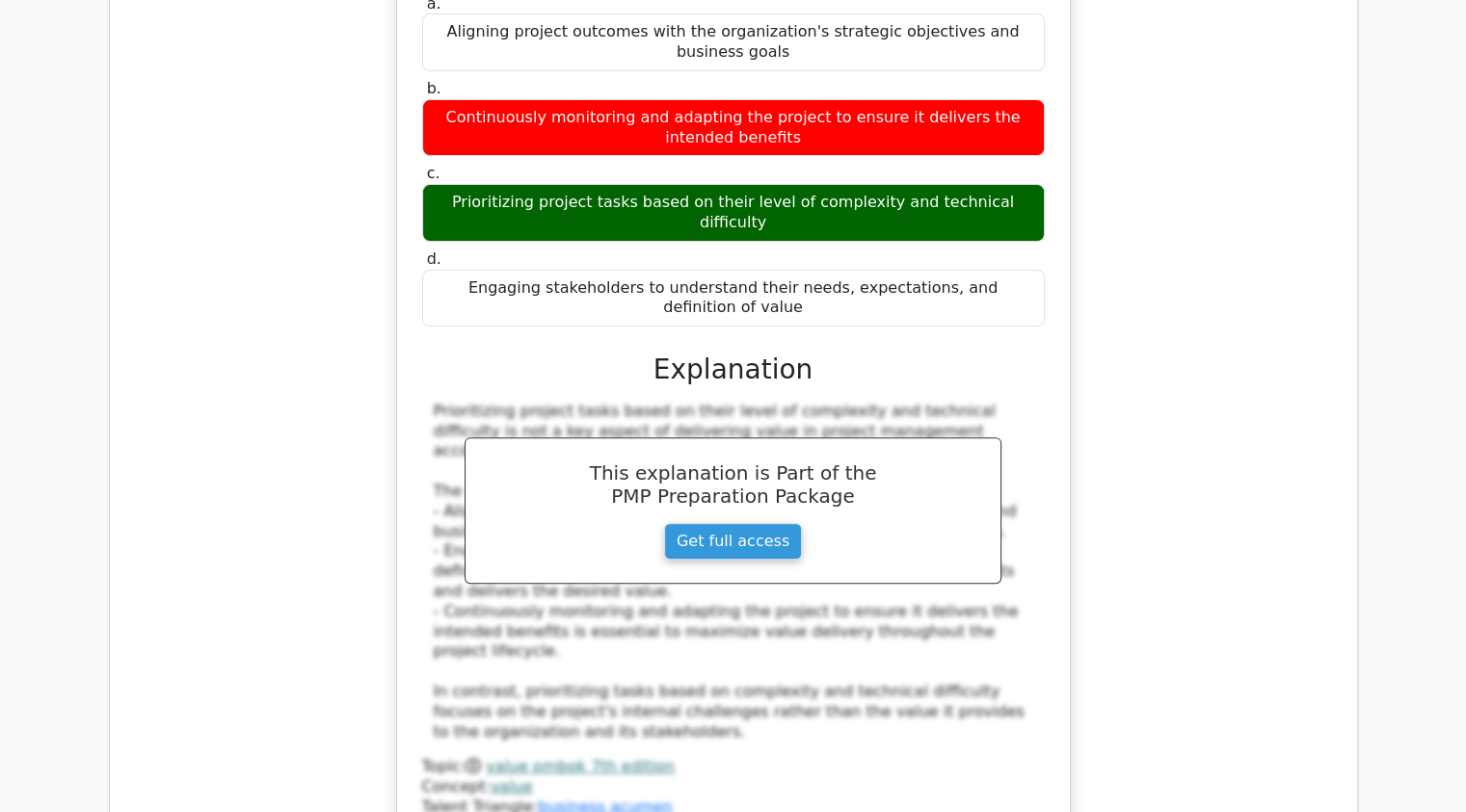
scroll to position [7938, 0]
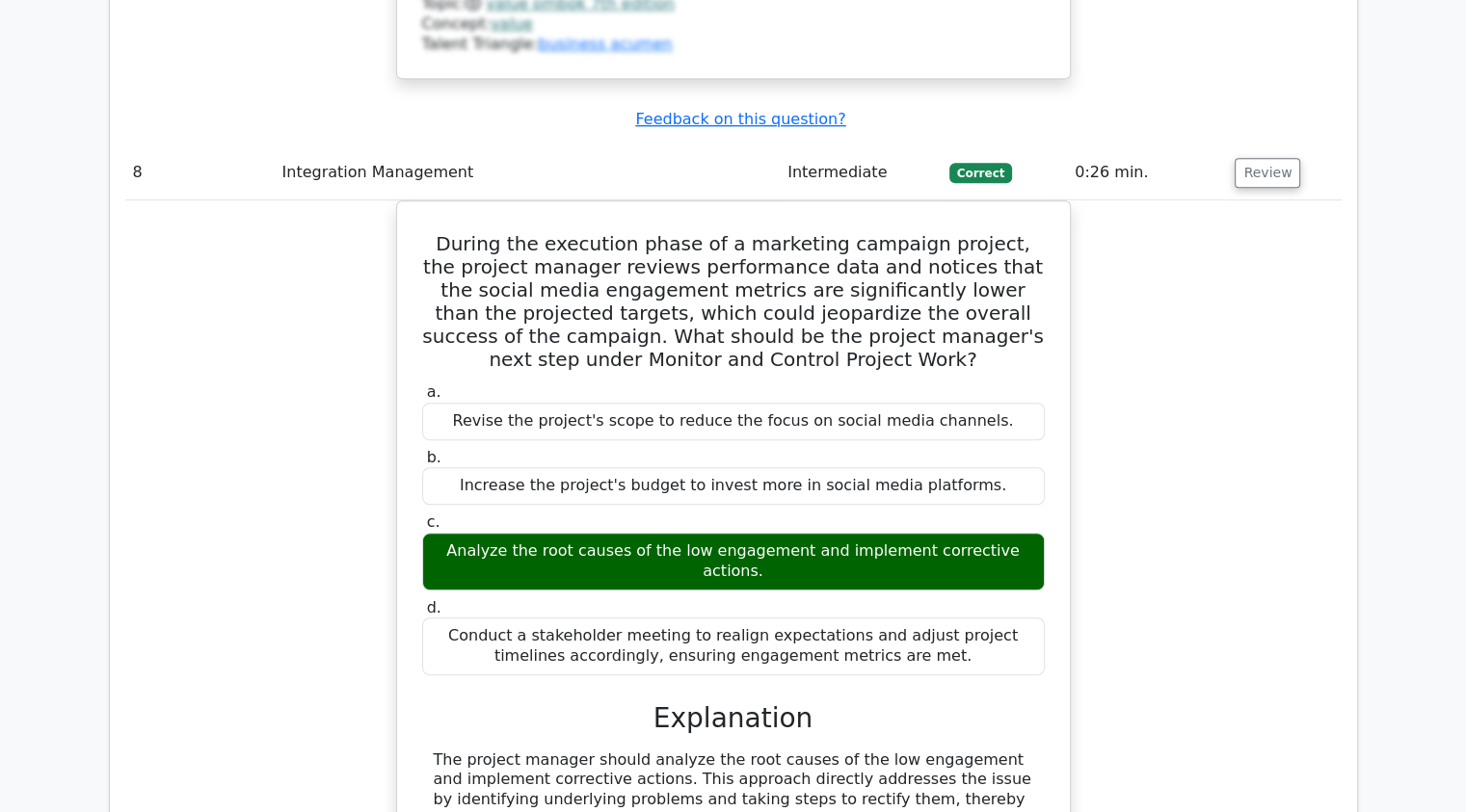
scroll to position [8694, 0]
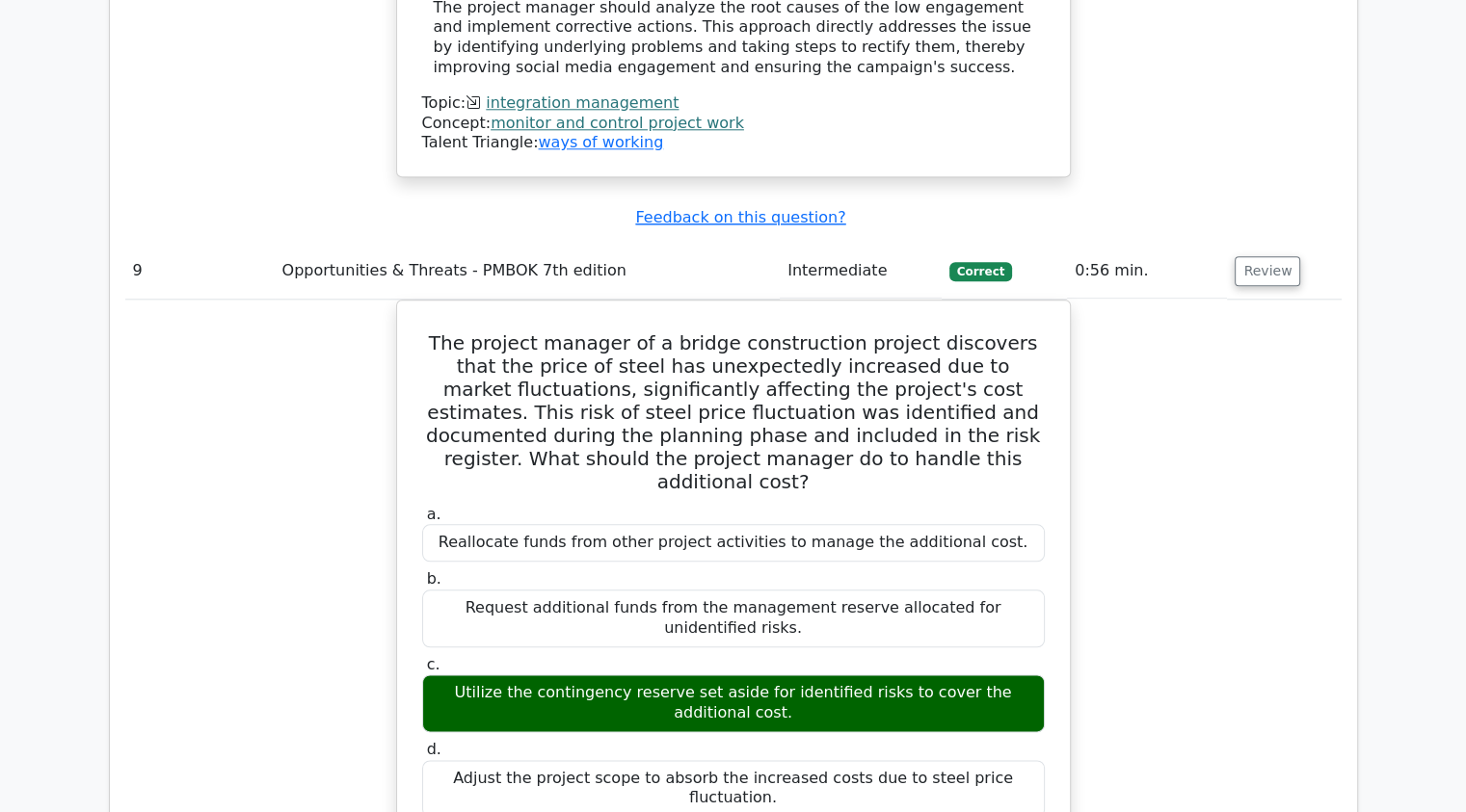
scroll to position [9852, 0]
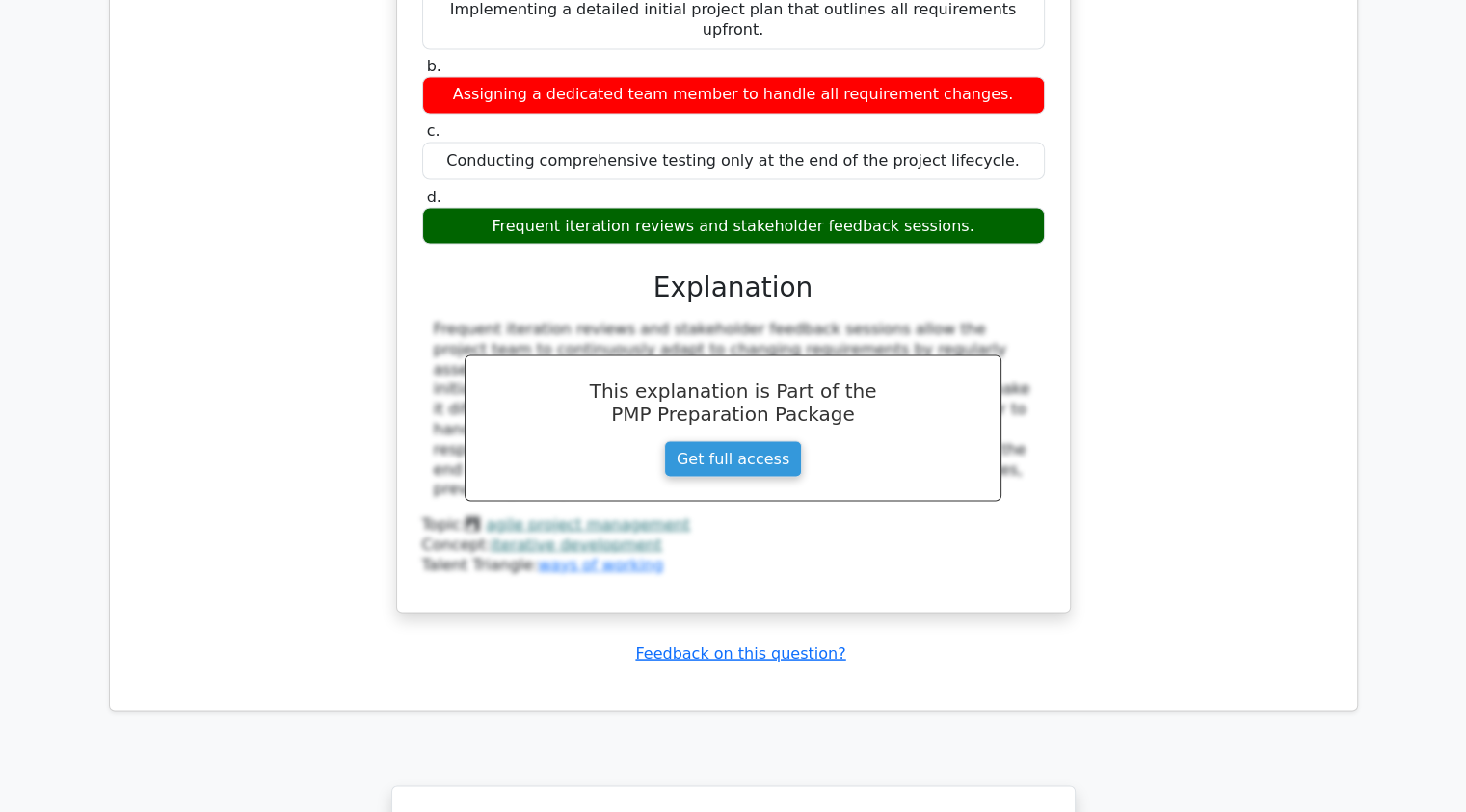
scroll to position [10947, 0]
